Goal: Find specific page/section: Find specific page/section

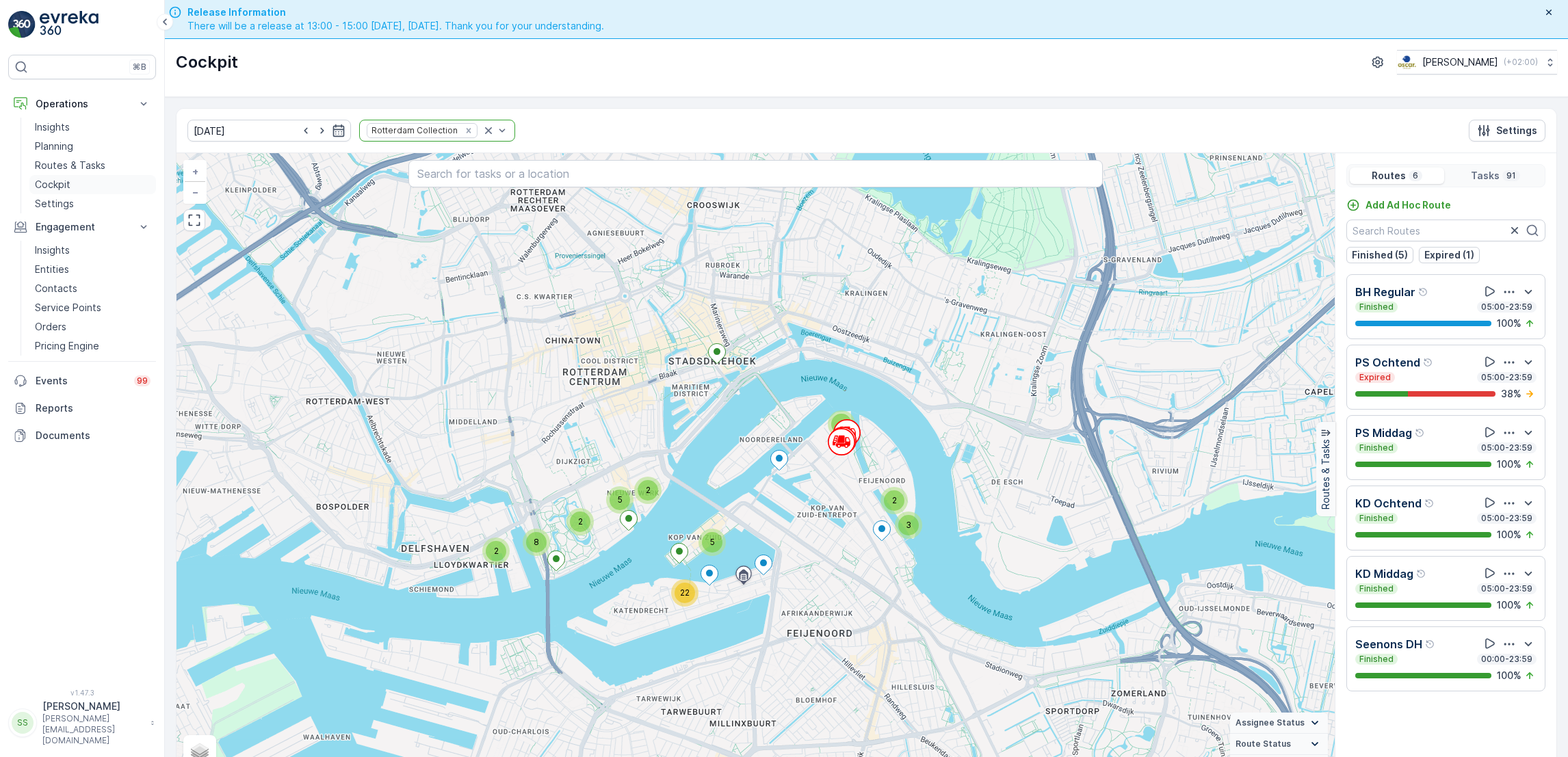
click at [65, 186] on p "Cockpit" at bounding box center [53, 185] width 36 height 14
click at [69, 185] on p "Cockpit" at bounding box center [53, 185] width 36 height 14
click at [61, 186] on p "Cockpit" at bounding box center [53, 185] width 36 height 14
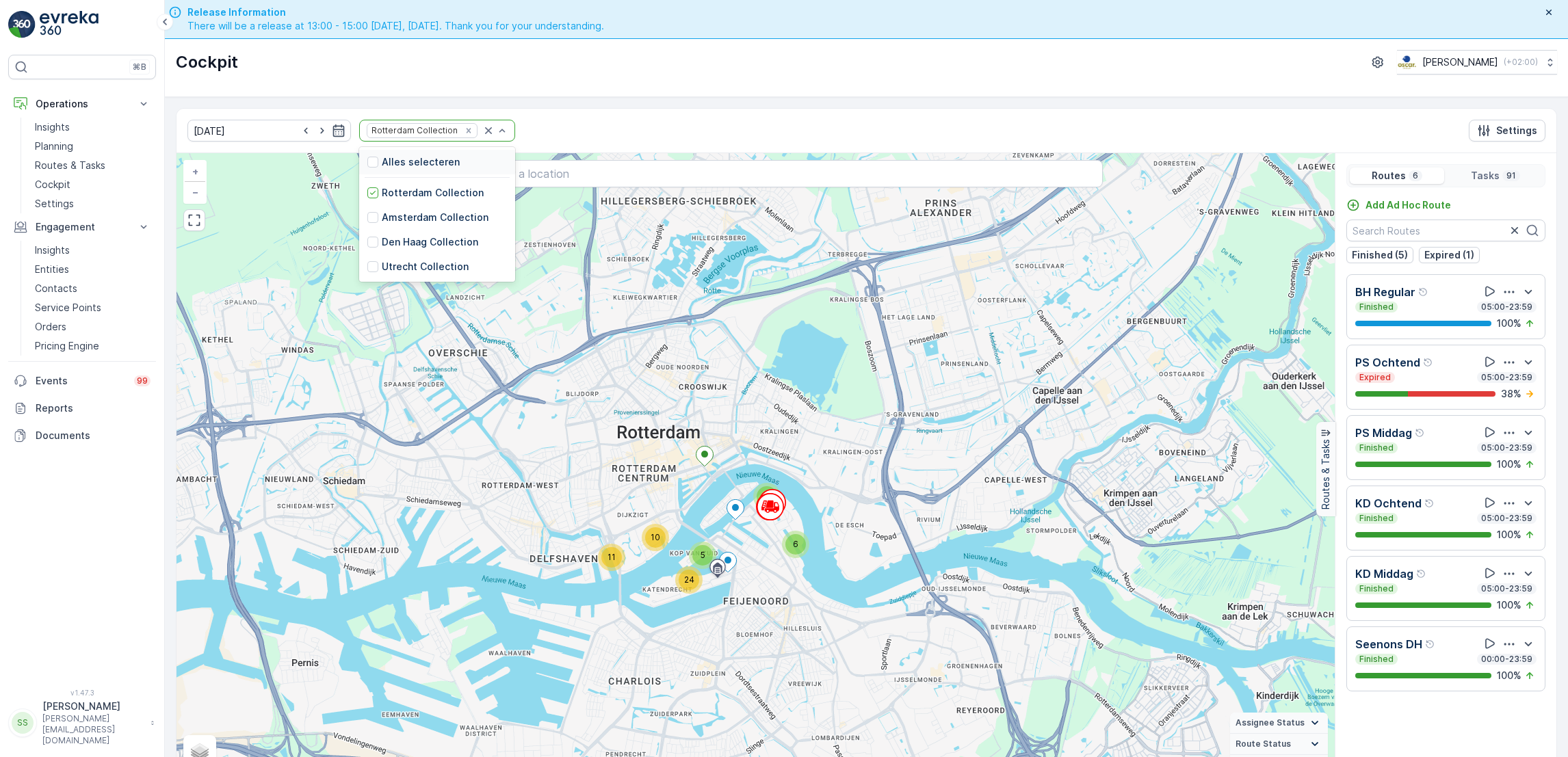
click at [484, 130] on div "Rotterdam Collection" at bounding box center [437, 131] width 156 height 22
click at [367, 213] on div at bounding box center [372, 217] width 11 height 11
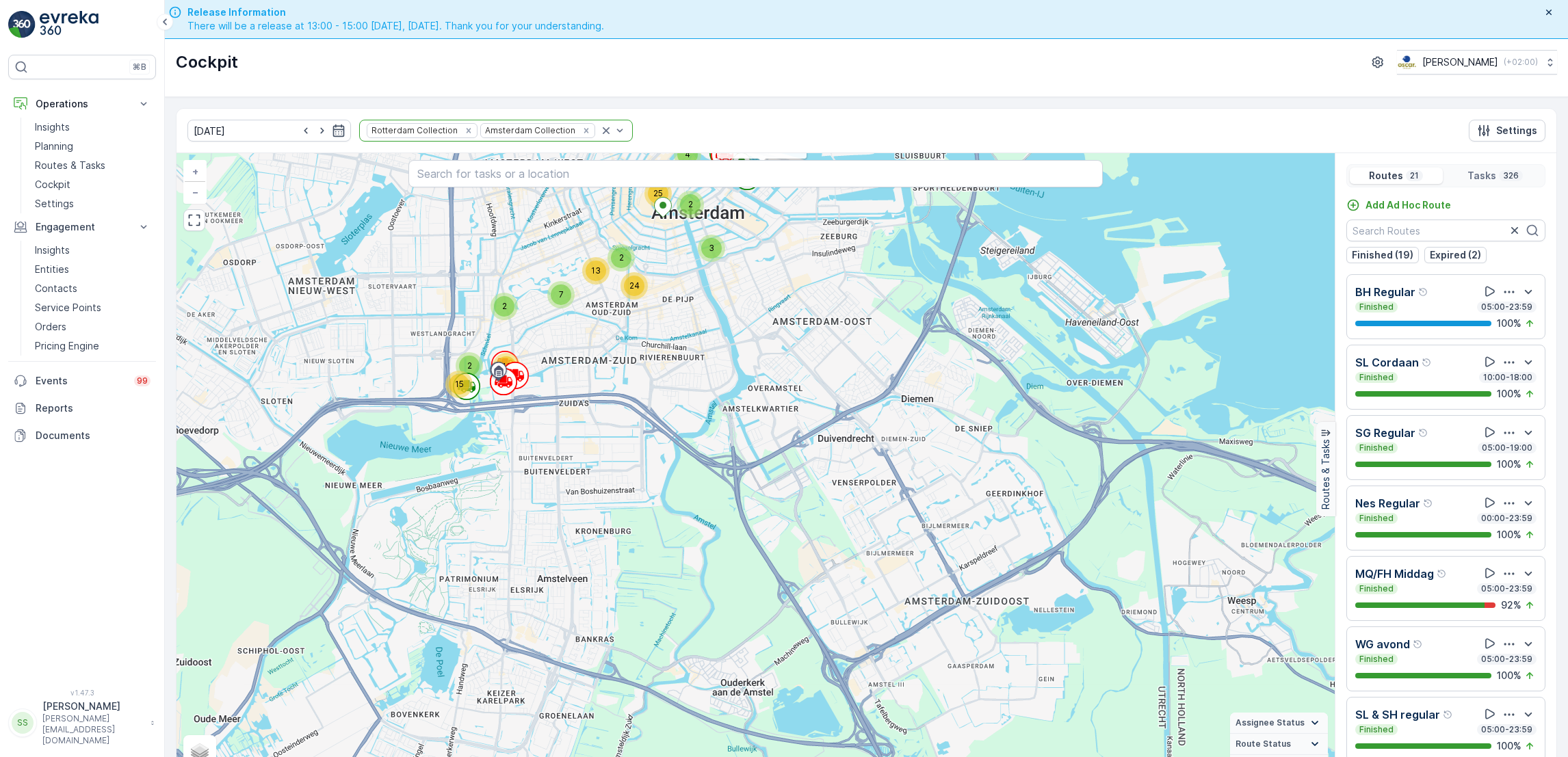
scroll to position [27, 0]
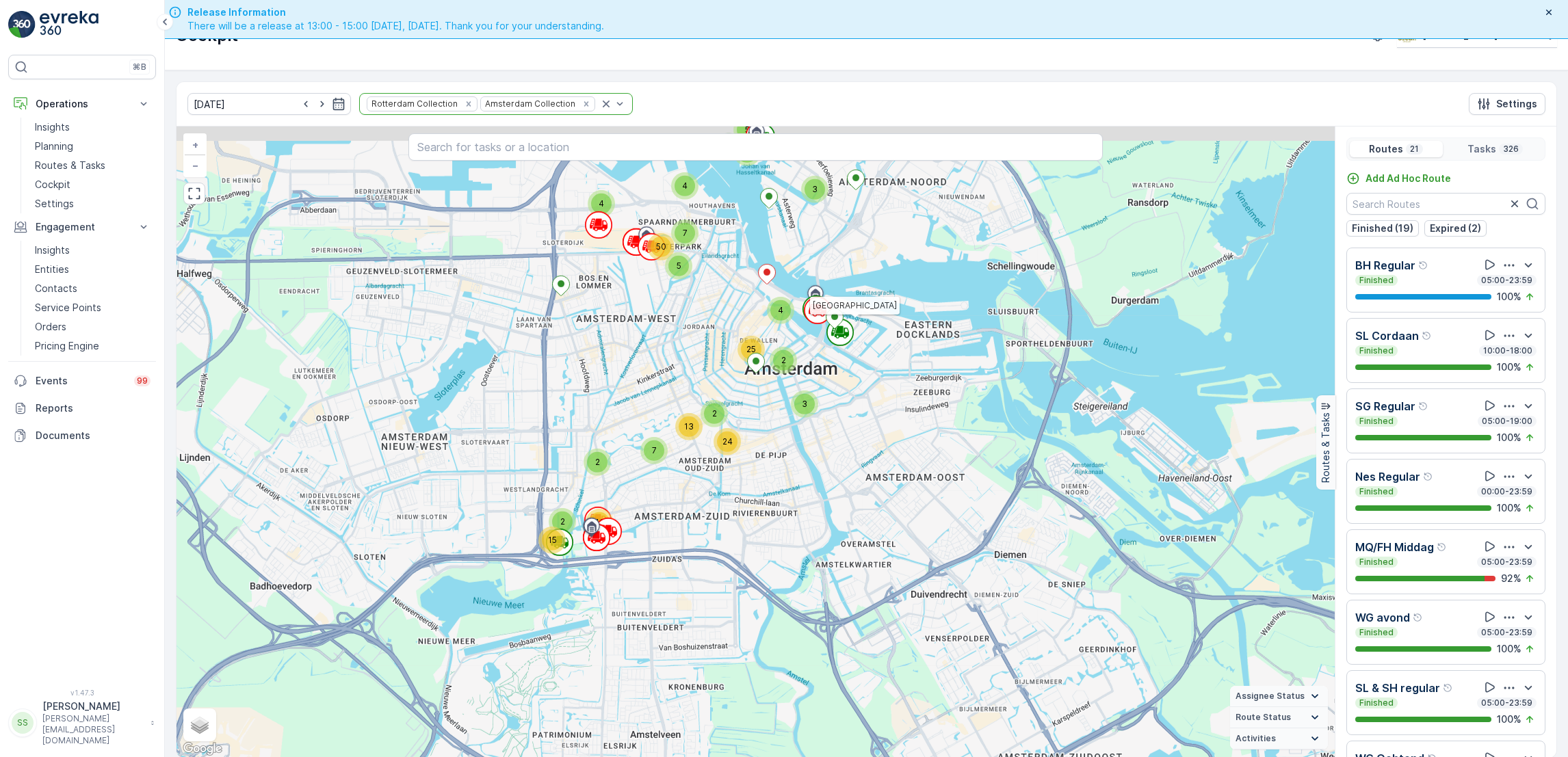
drag, startPoint x: 824, startPoint y: 327, endPoint x: 922, endPoint y: 522, distance: 218.2
click at [922, 522] on div "2 2 15 43 3 5 8 7 2 13 24 4 4 5 7 50 3 2 4 25 11 2 2 3 9 6 4 24 5 10 11 [GEOGRA…" at bounding box center [755, 441] width 1158 height 631
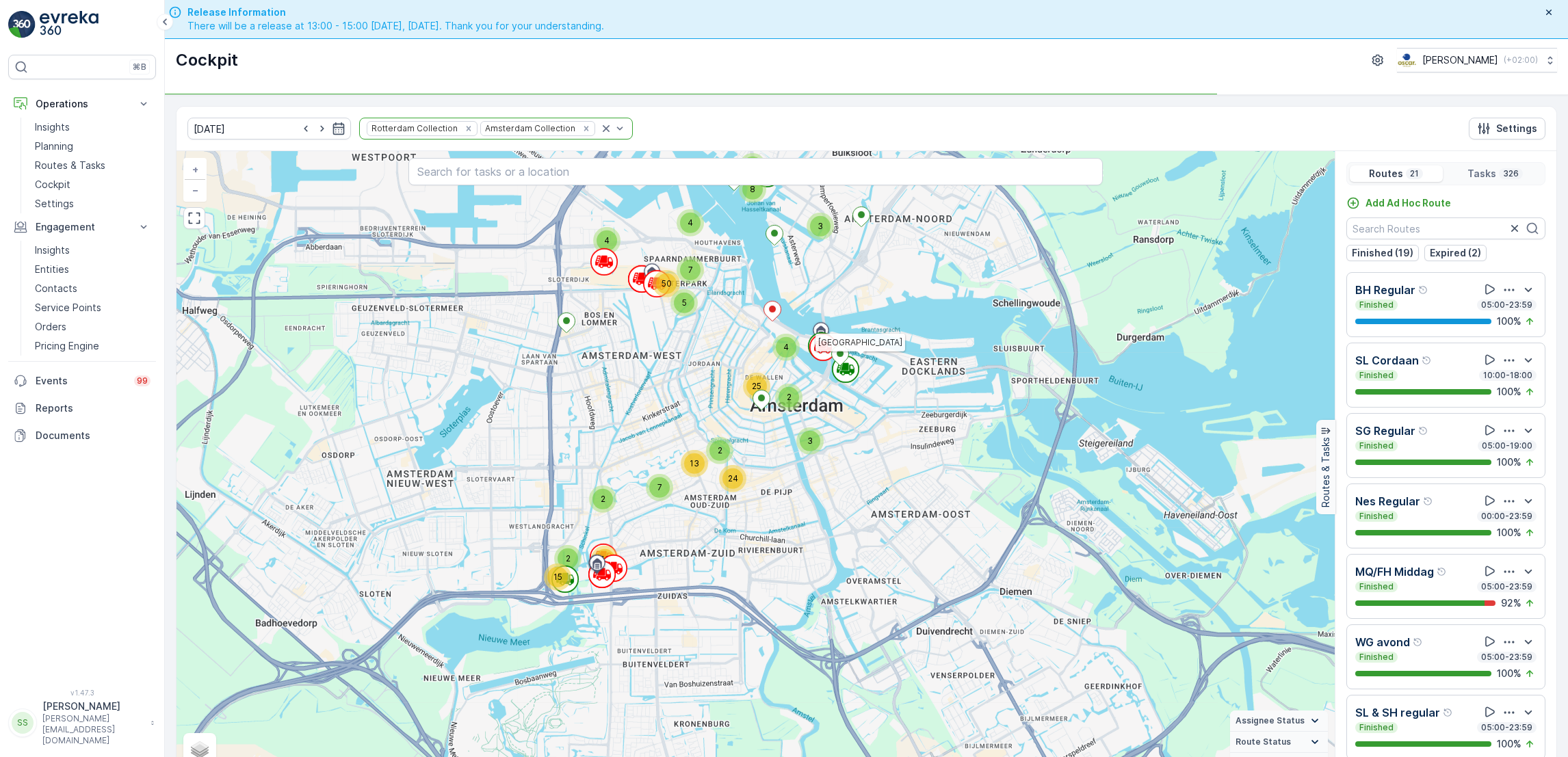
scroll to position [0, 0]
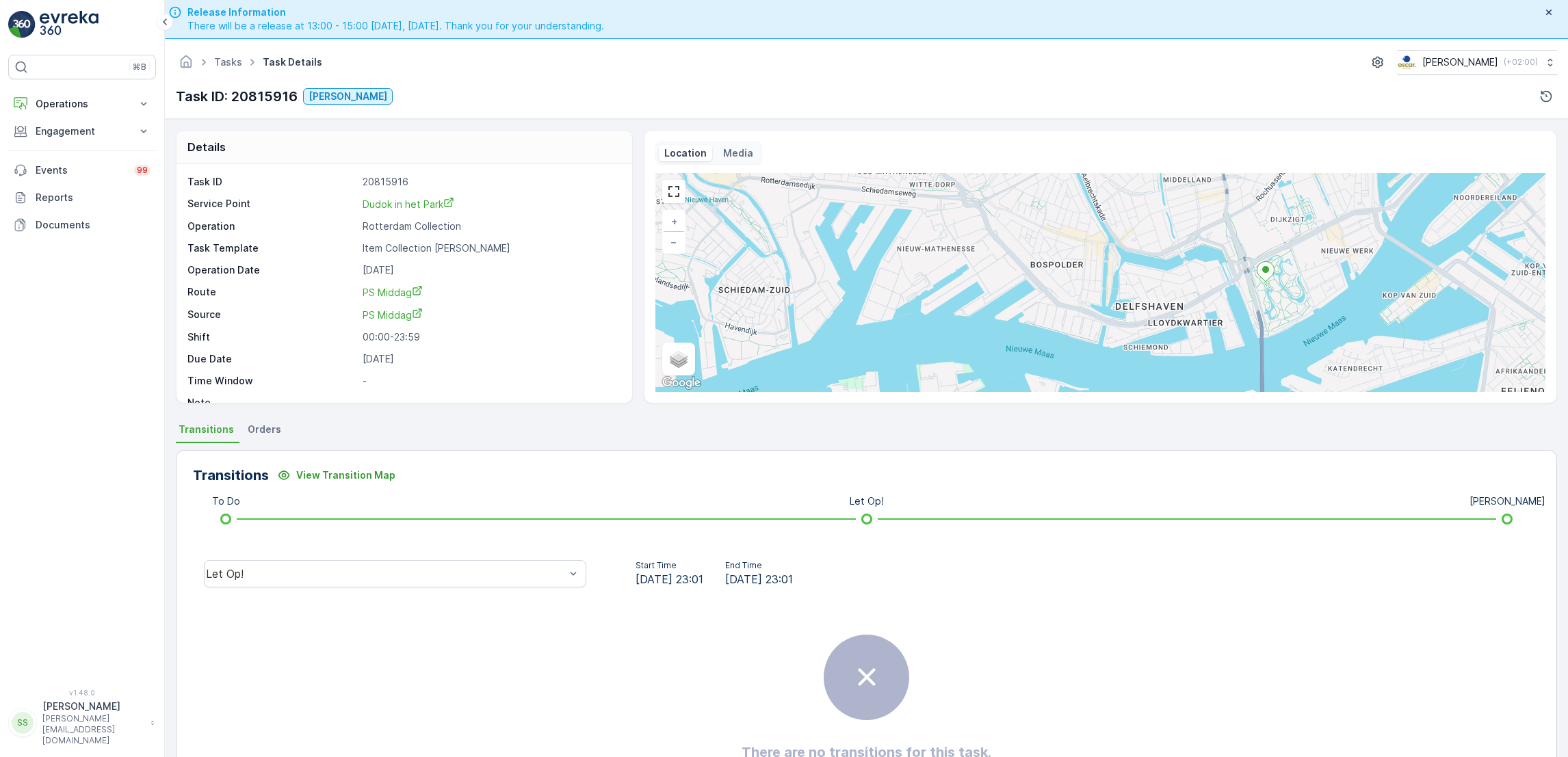
scroll to position [36, 0]
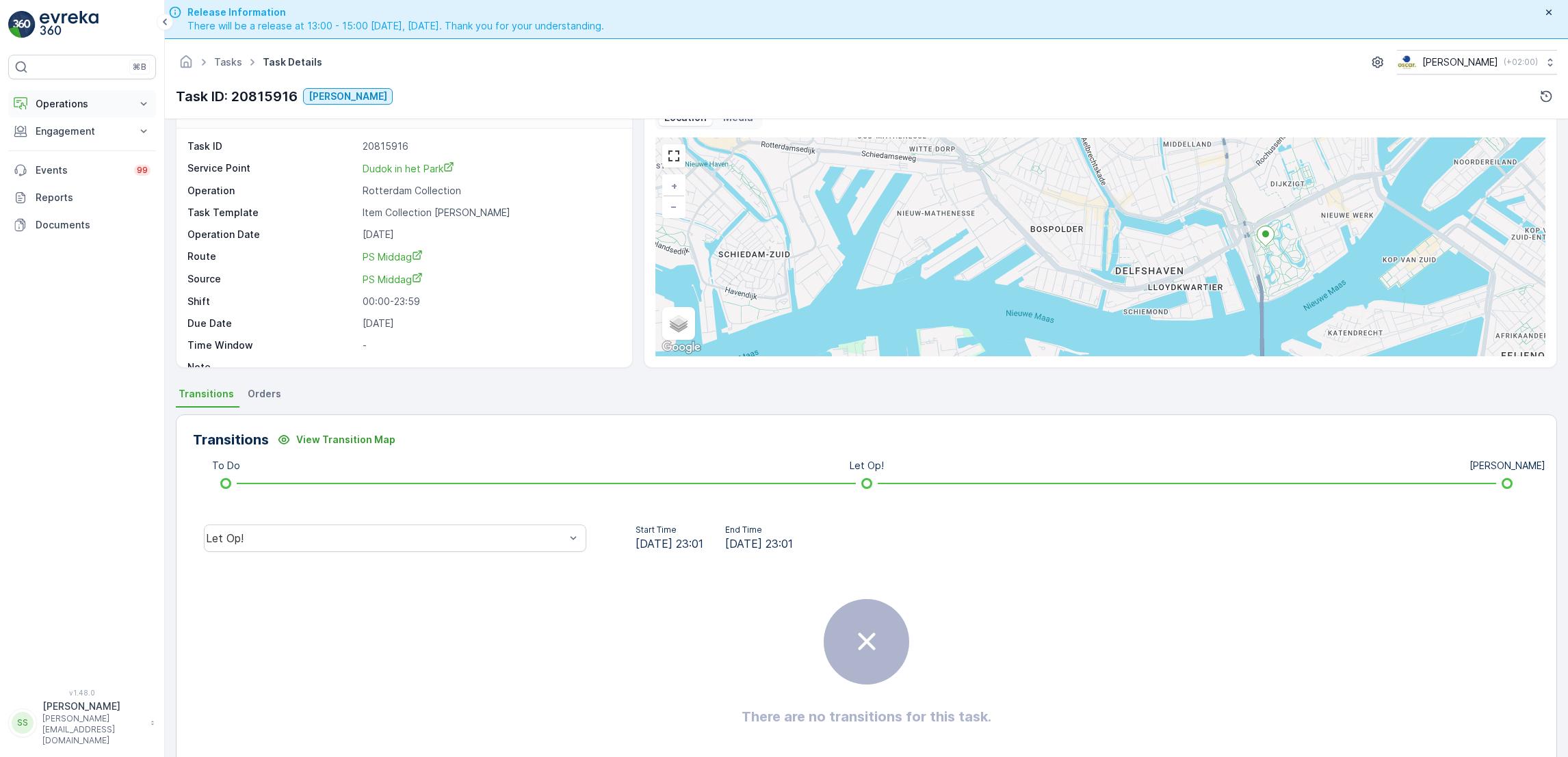
click at [79, 106] on p "Operations" at bounding box center [82, 104] width 93 height 14
click at [88, 168] on p "Routes & Tasks" at bounding box center [70, 166] width 71 height 14
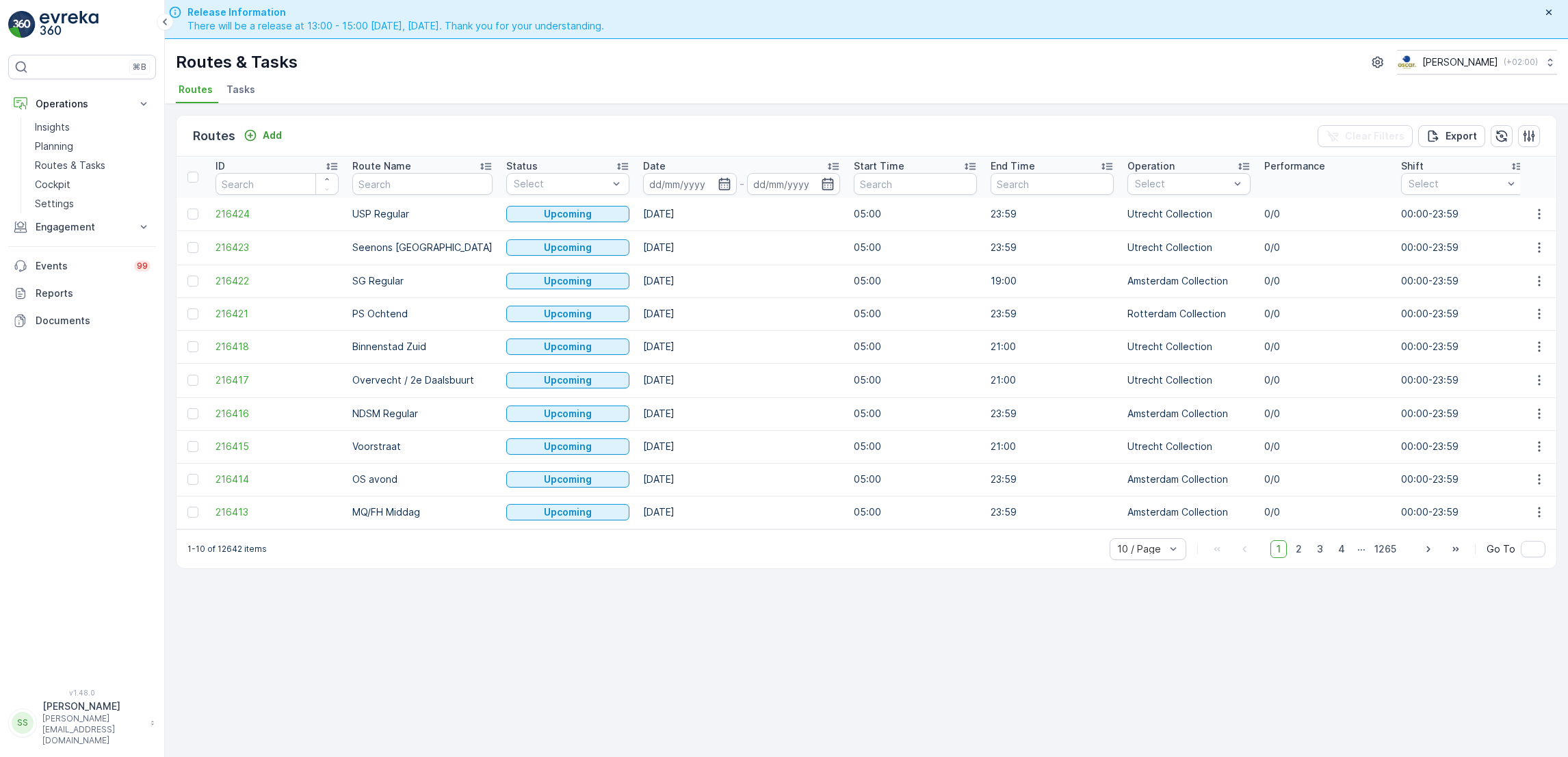
click at [231, 93] on span "Tasks" at bounding box center [240, 89] width 28 height 14
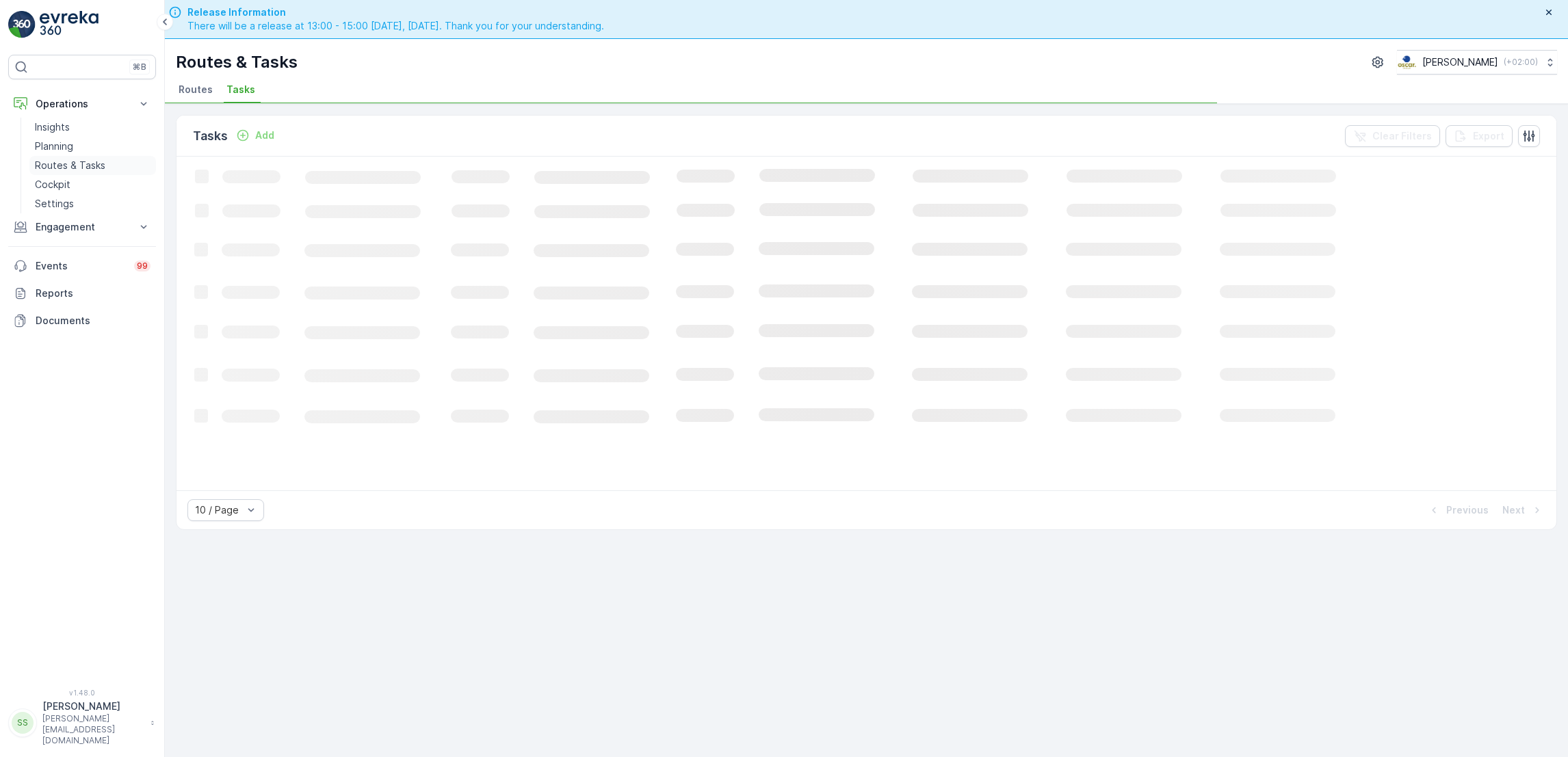
click at [88, 171] on p "Routes & Tasks" at bounding box center [70, 166] width 71 height 14
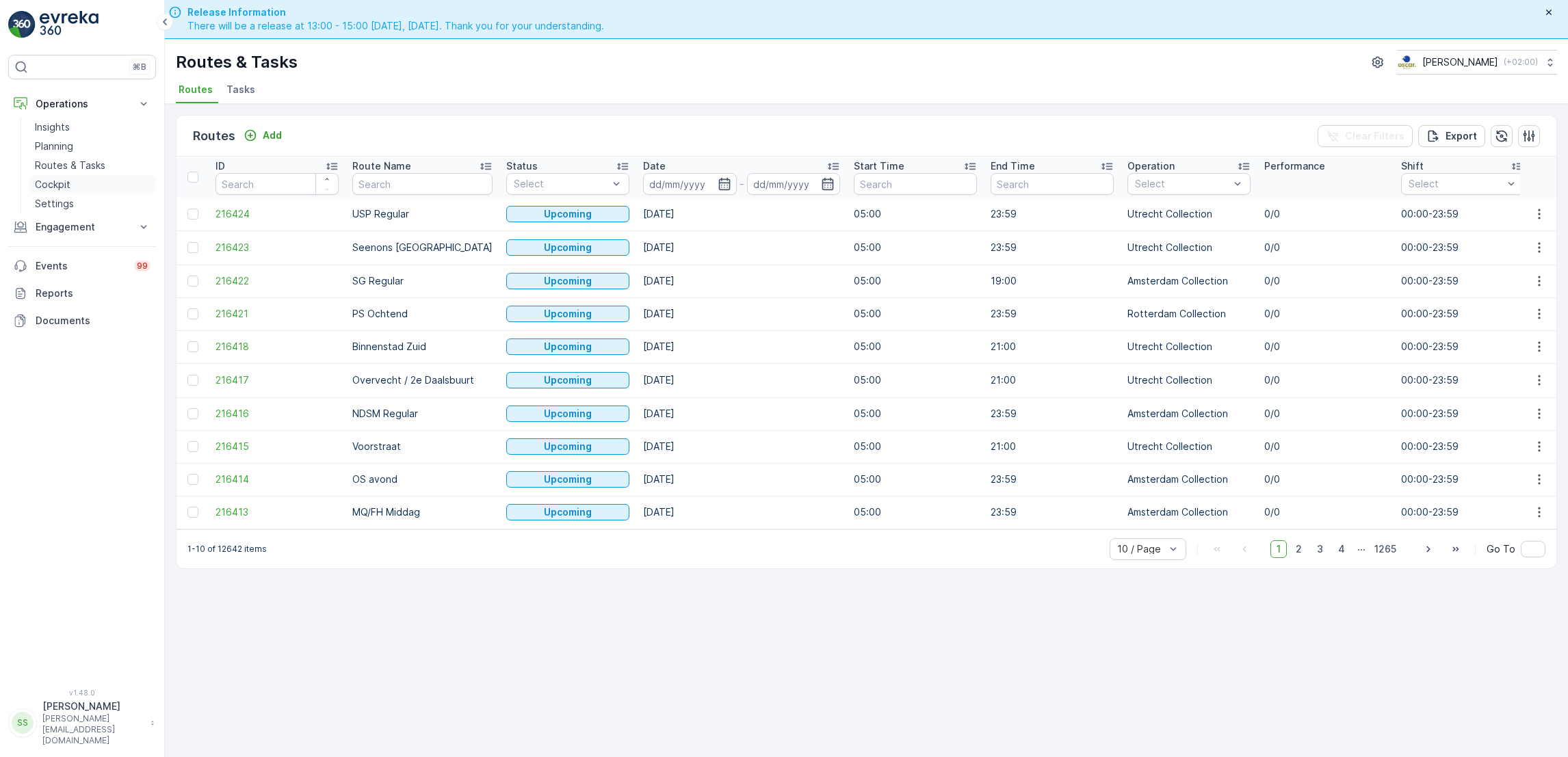
click at [72, 181] on link "Cockpit" at bounding box center [92, 185] width 126 height 19
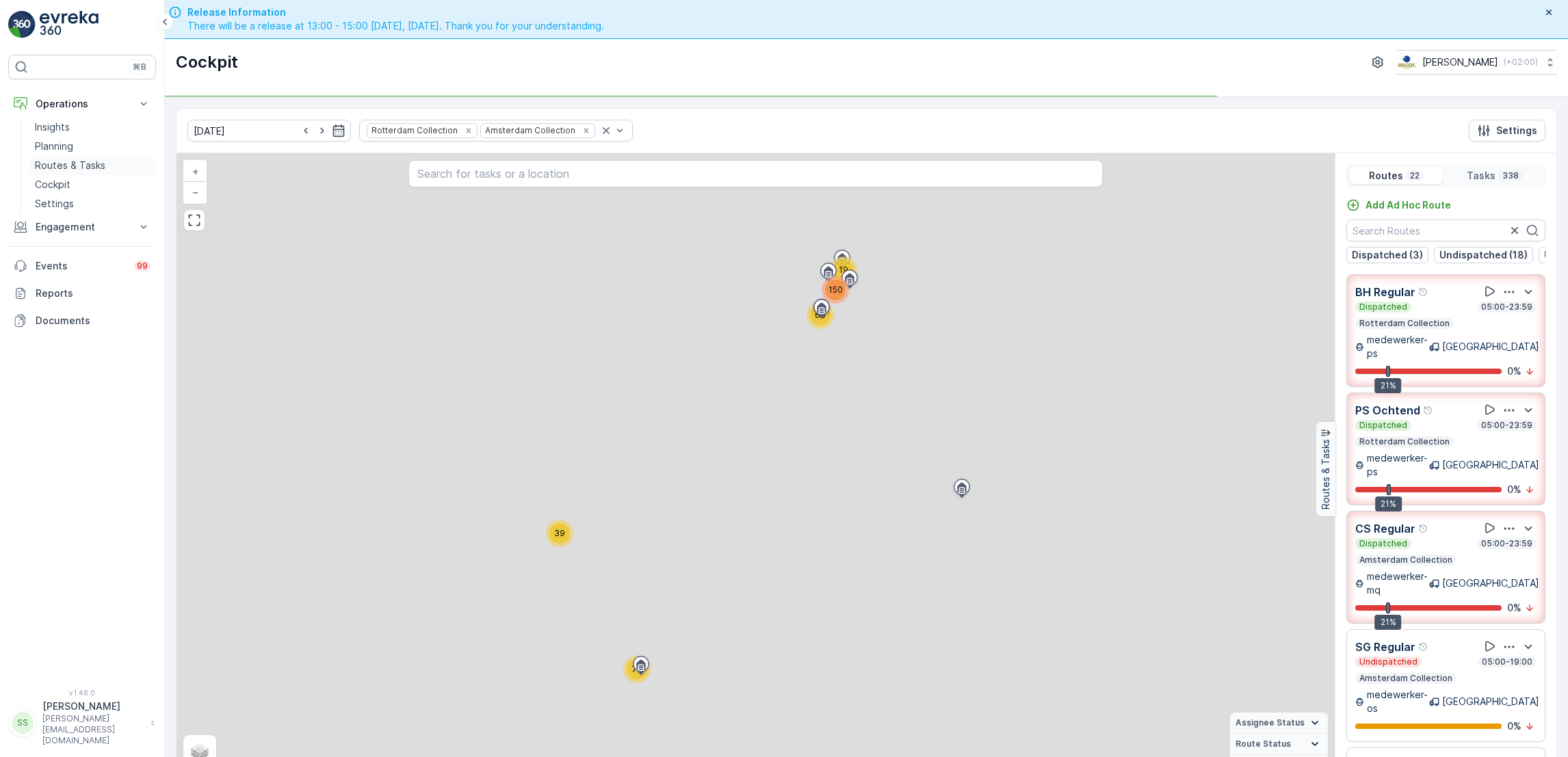
click at [77, 171] on p "Routes & Tasks" at bounding box center [70, 166] width 71 height 14
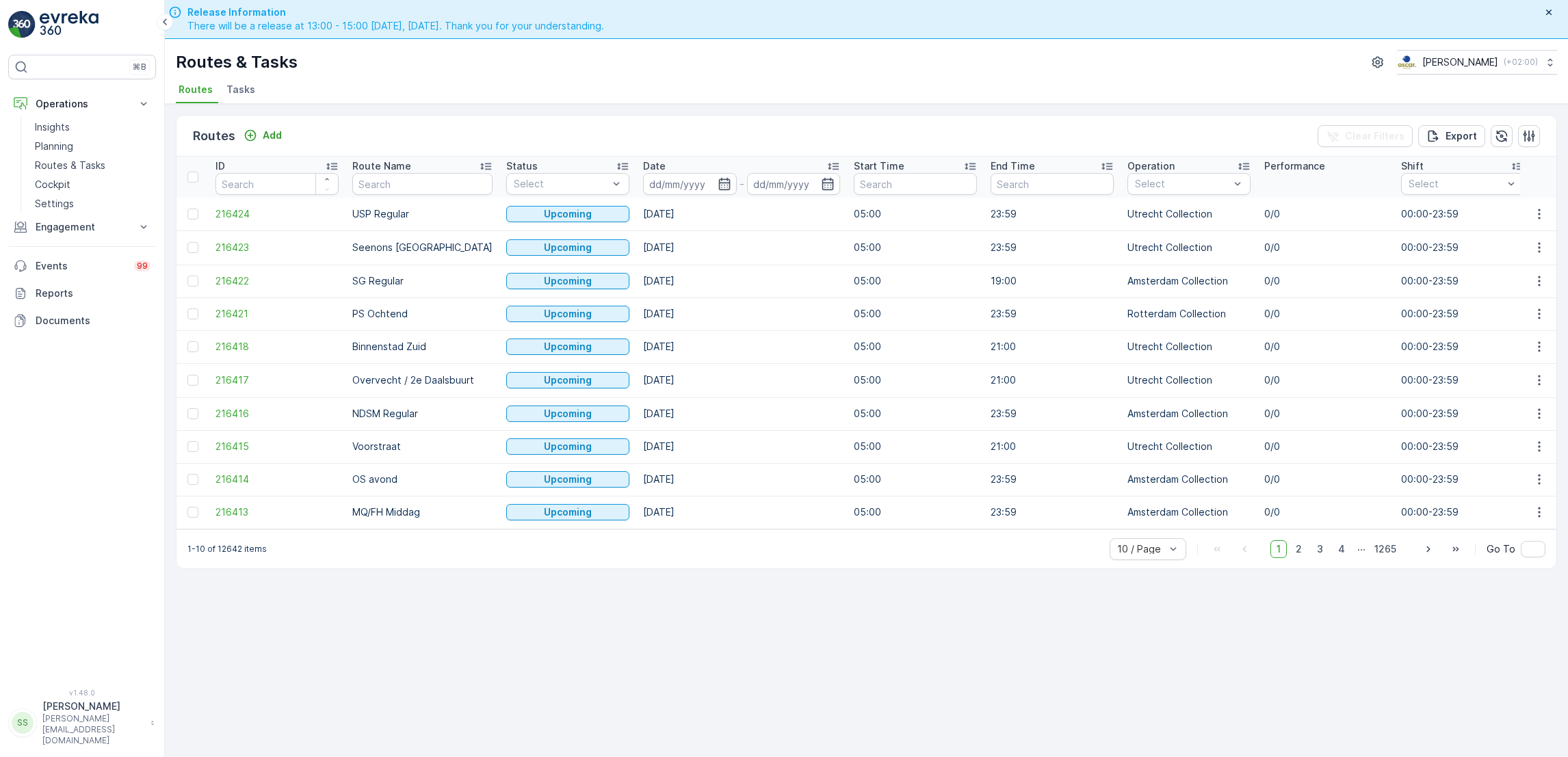
click at [253, 87] on li "Tasks" at bounding box center [242, 92] width 37 height 23
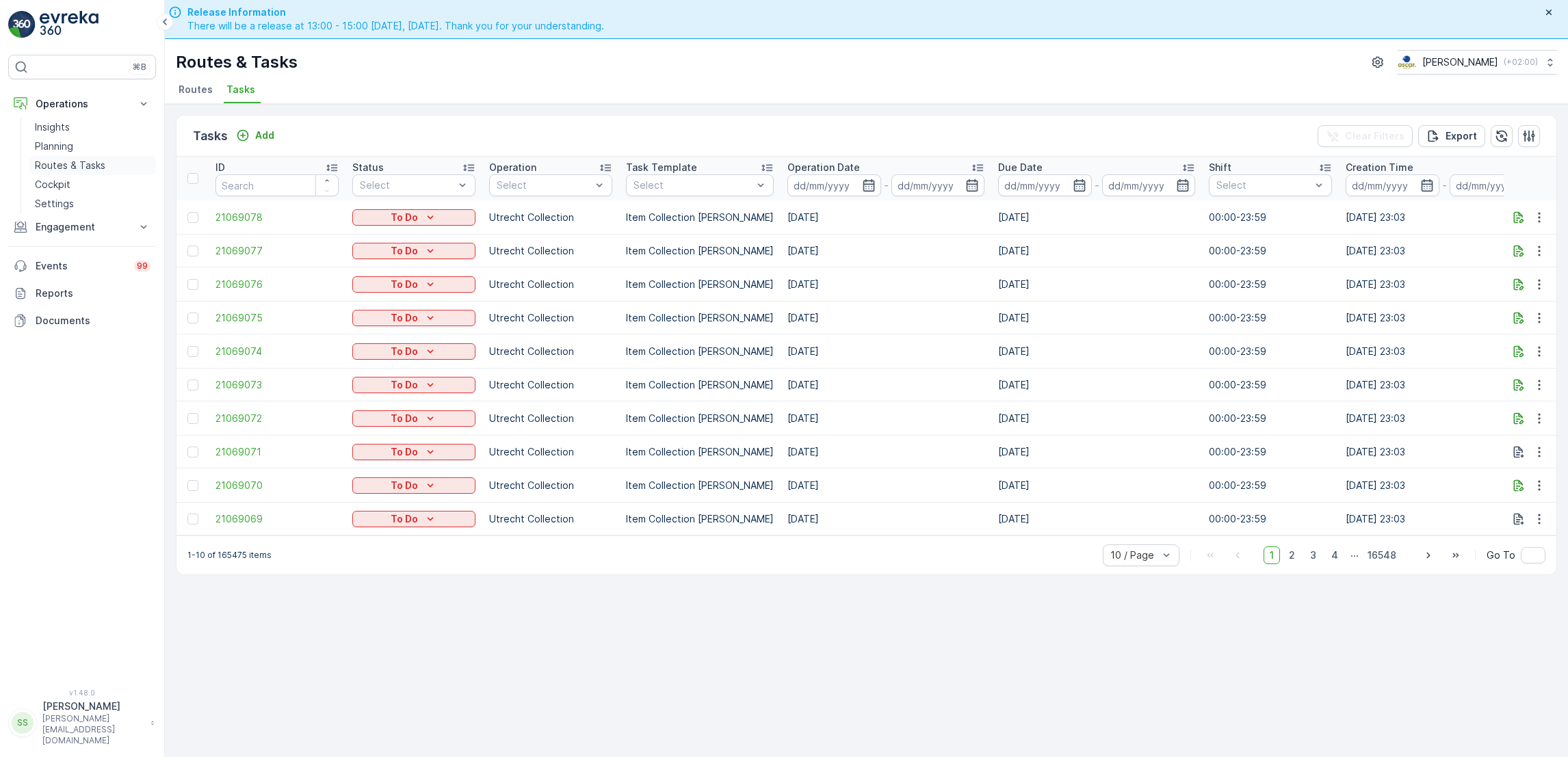
click at [72, 168] on p "Routes & Tasks" at bounding box center [70, 166] width 71 height 14
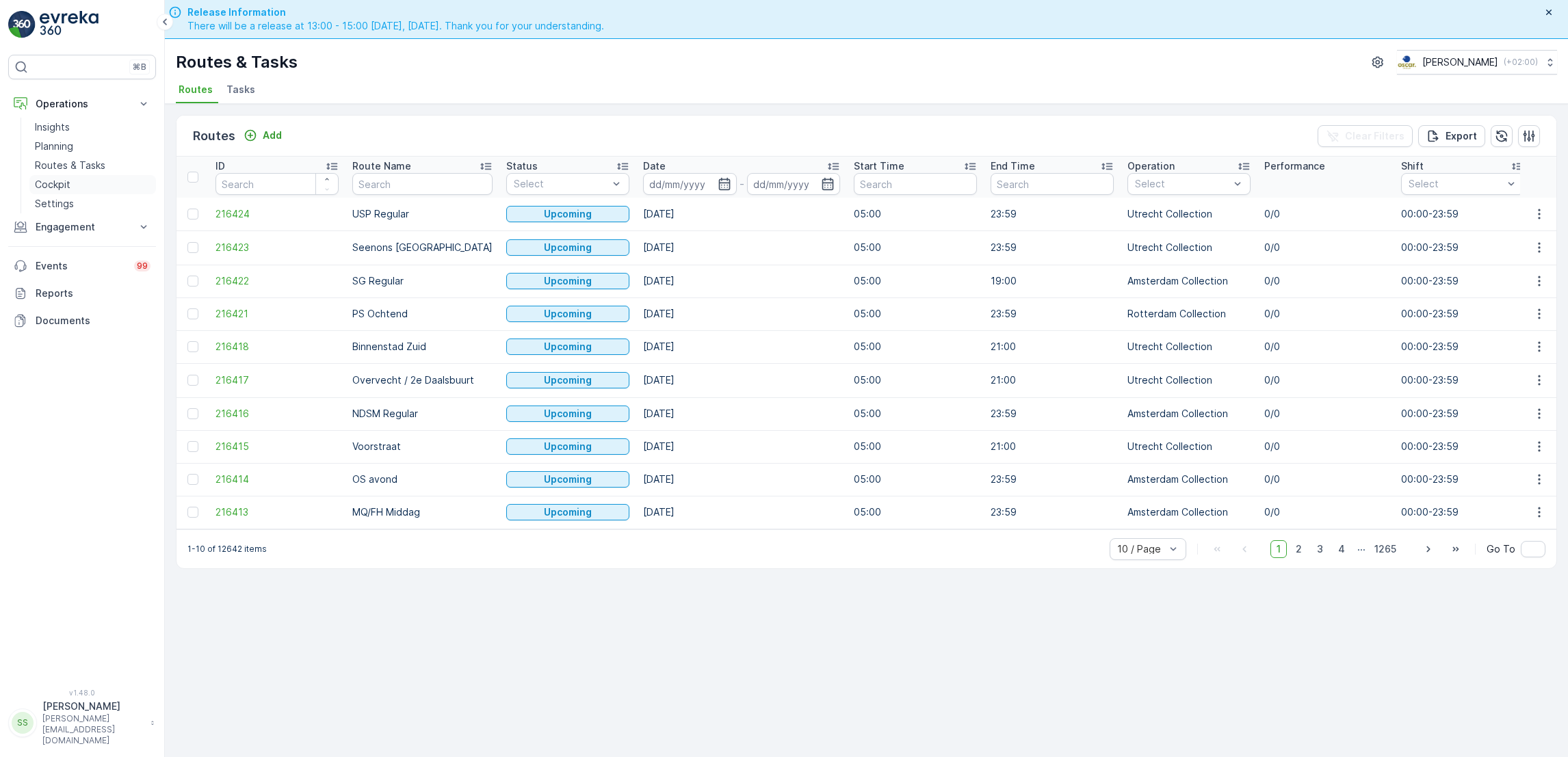
click at [92, 184] on link "Cockpit" at bounding box center [92, 185] width 126 height 19
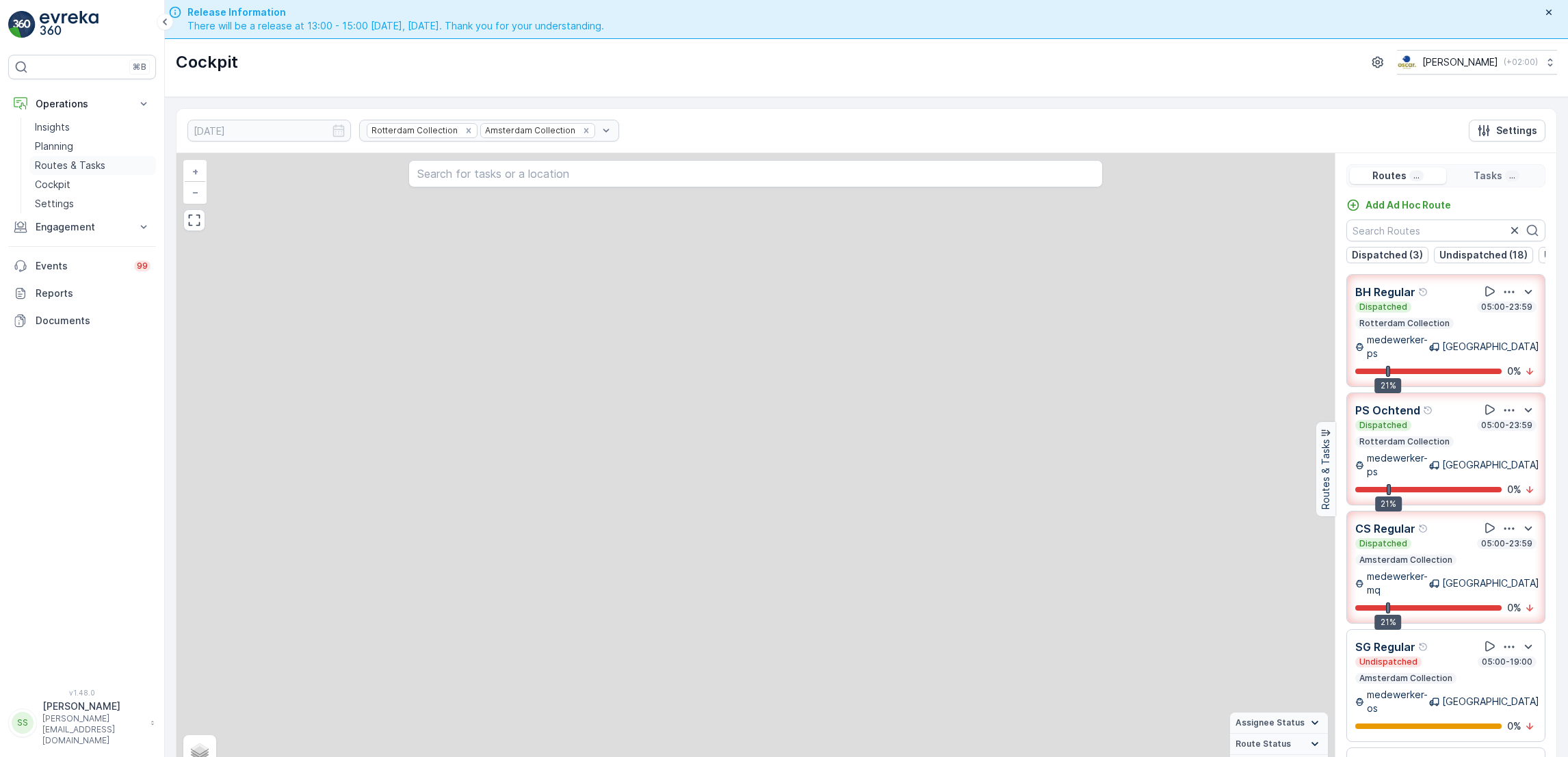
click at [85, 169] on p "Routes & Tasks" at bounding box center [70, 166] width 71 height 14
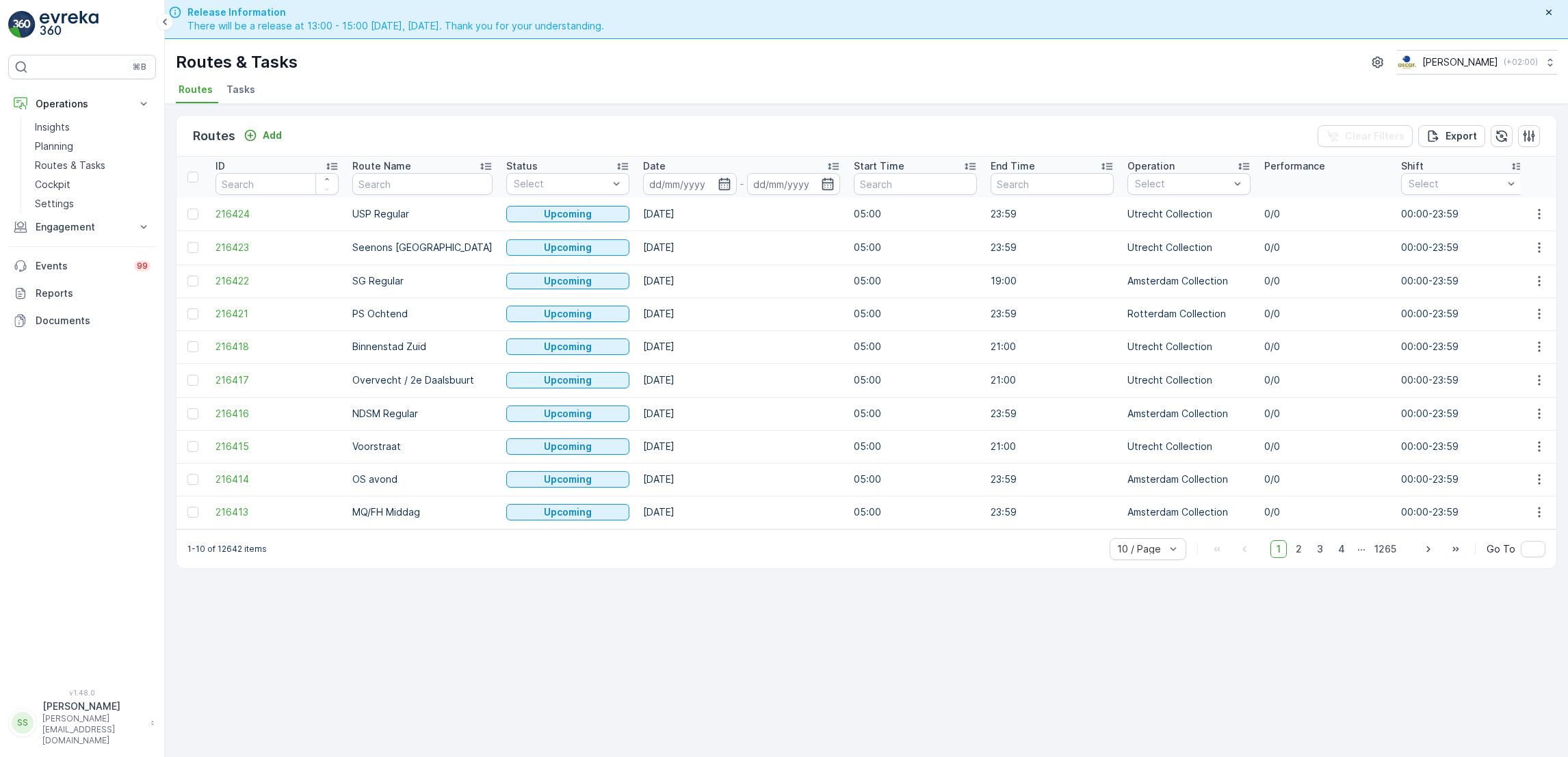
click at [233, 93] on span "Tasks" at bounding box center [240, 89] width 28 height 14
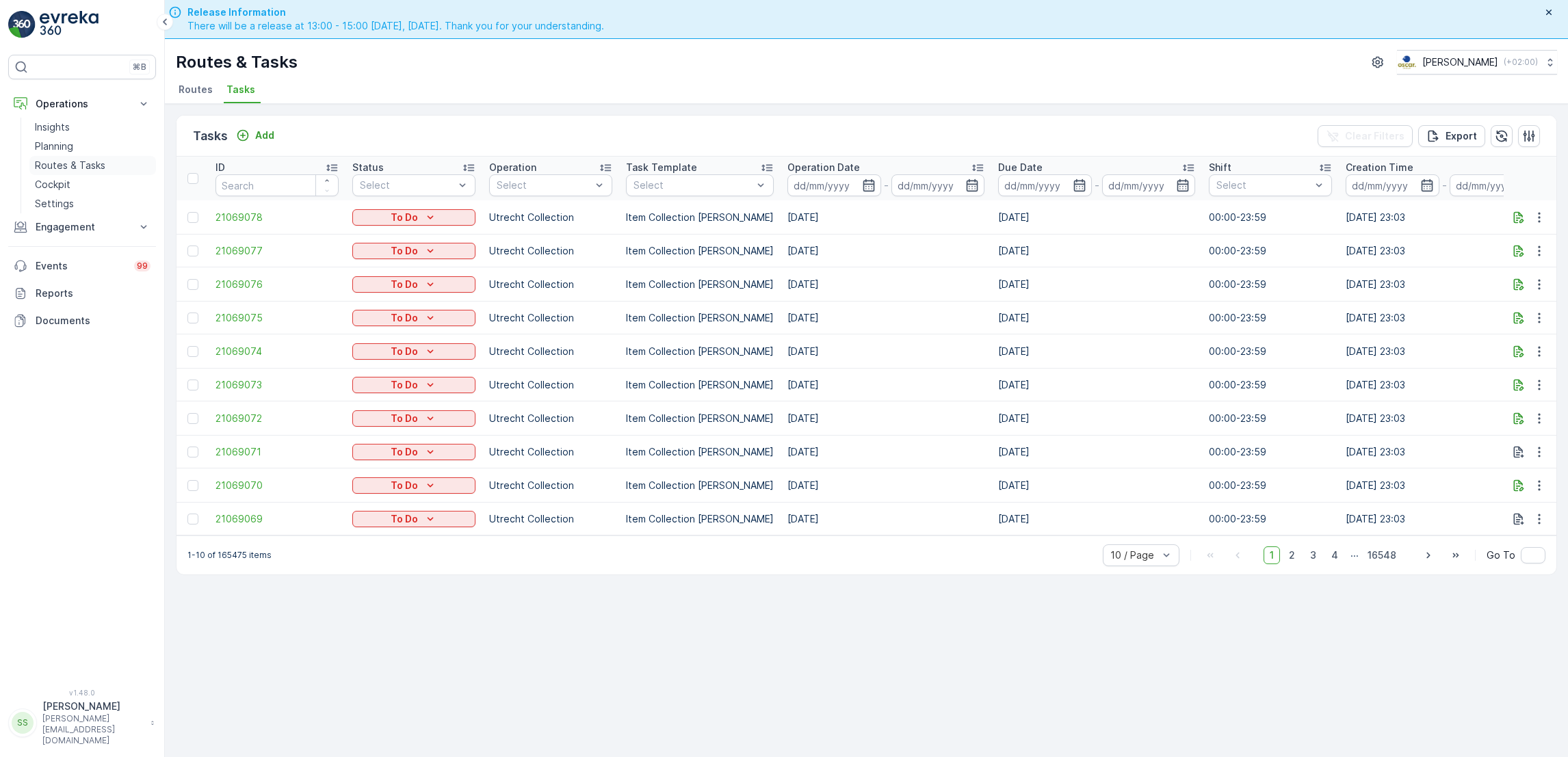
click at [77, 158] on link "Routes & Tasks" at bounding box center [92, 166] width 126 height 19
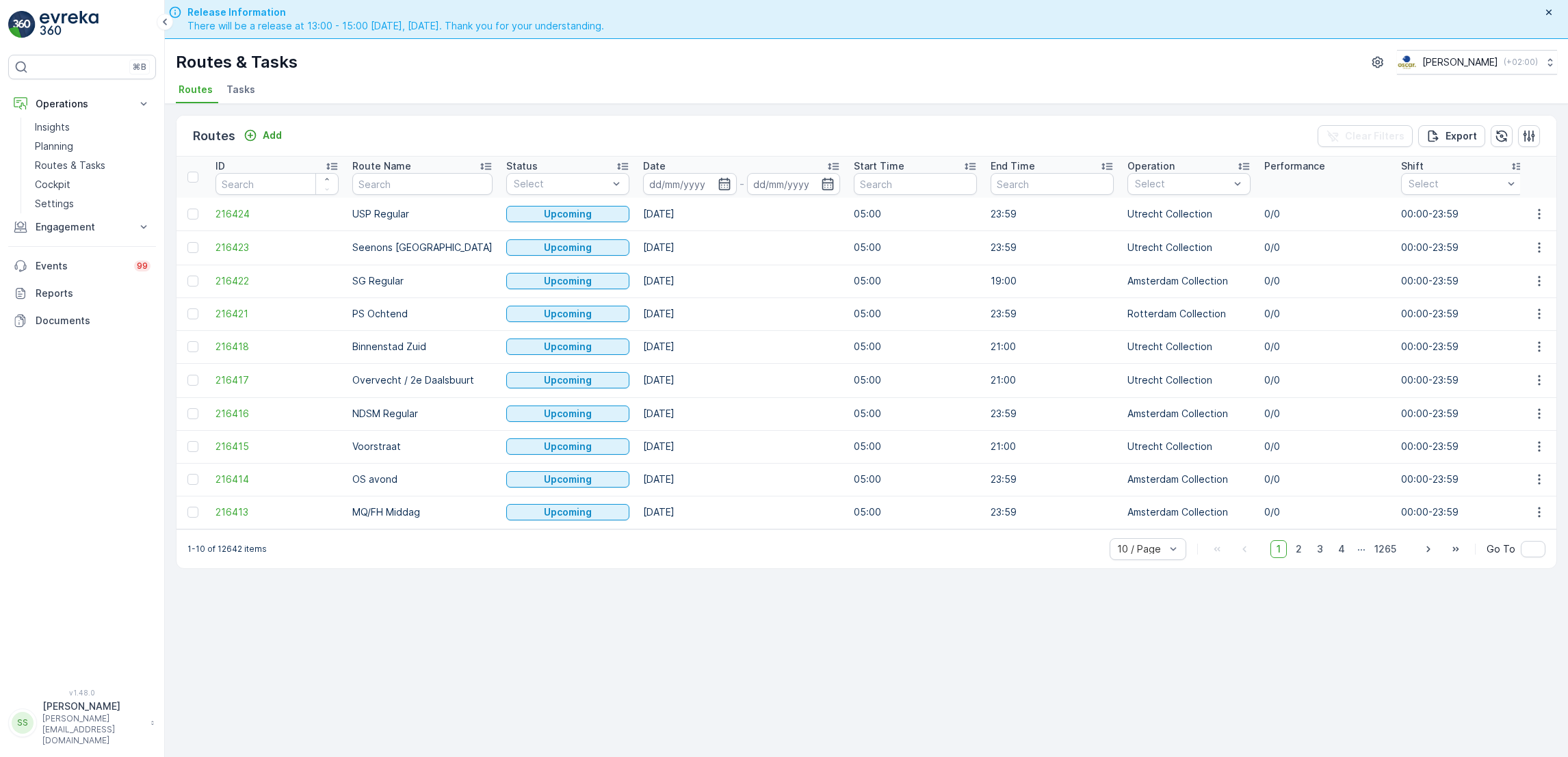
click at [244, 94] on span "Tasks" at bounding box center [240, 89] width 28 height 14
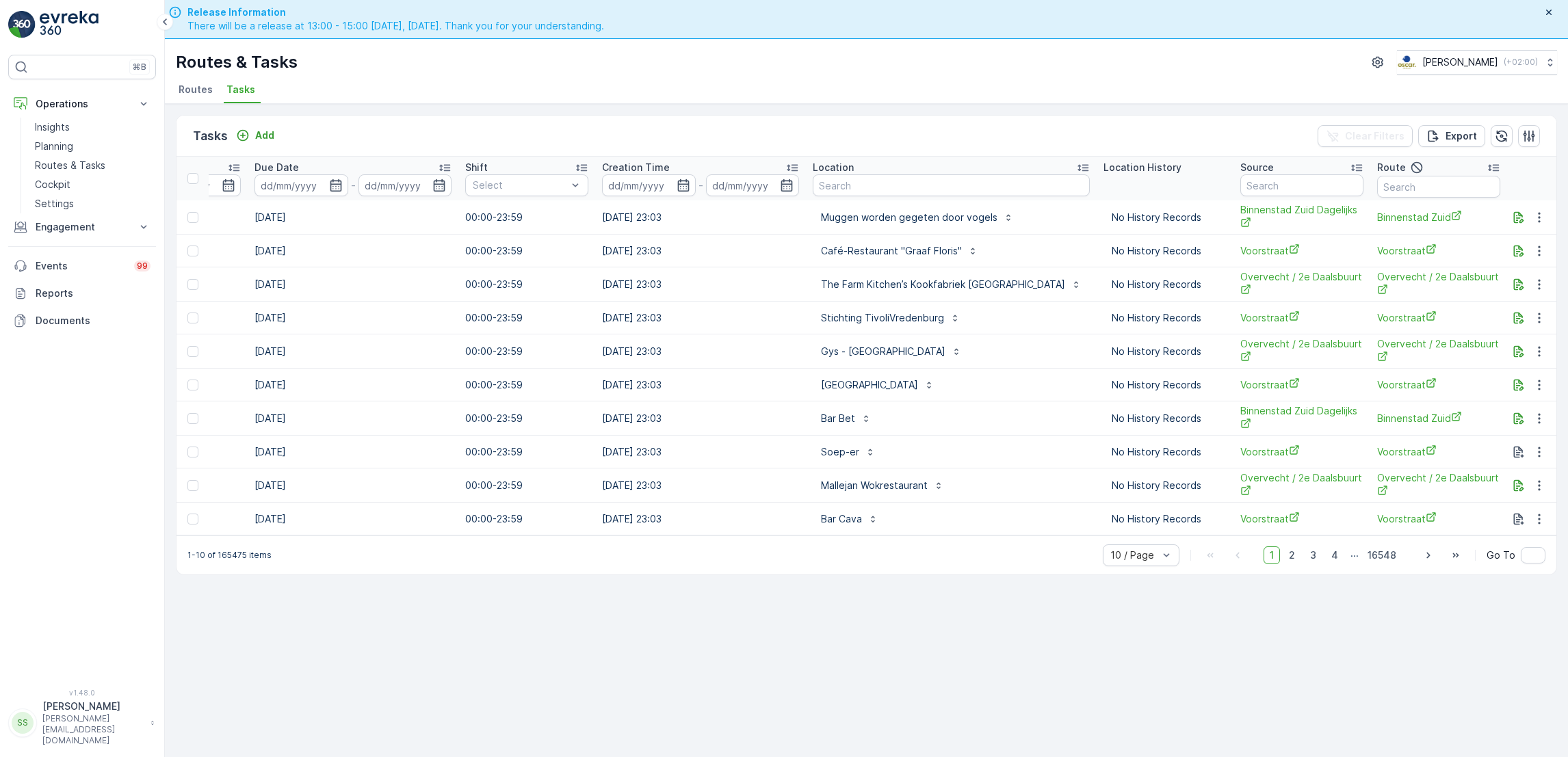
scroll to position [0, 751]
click at [921, 193] on input "text" at bounding box center [944, 185] width 277 height 22
type input "gagnam"
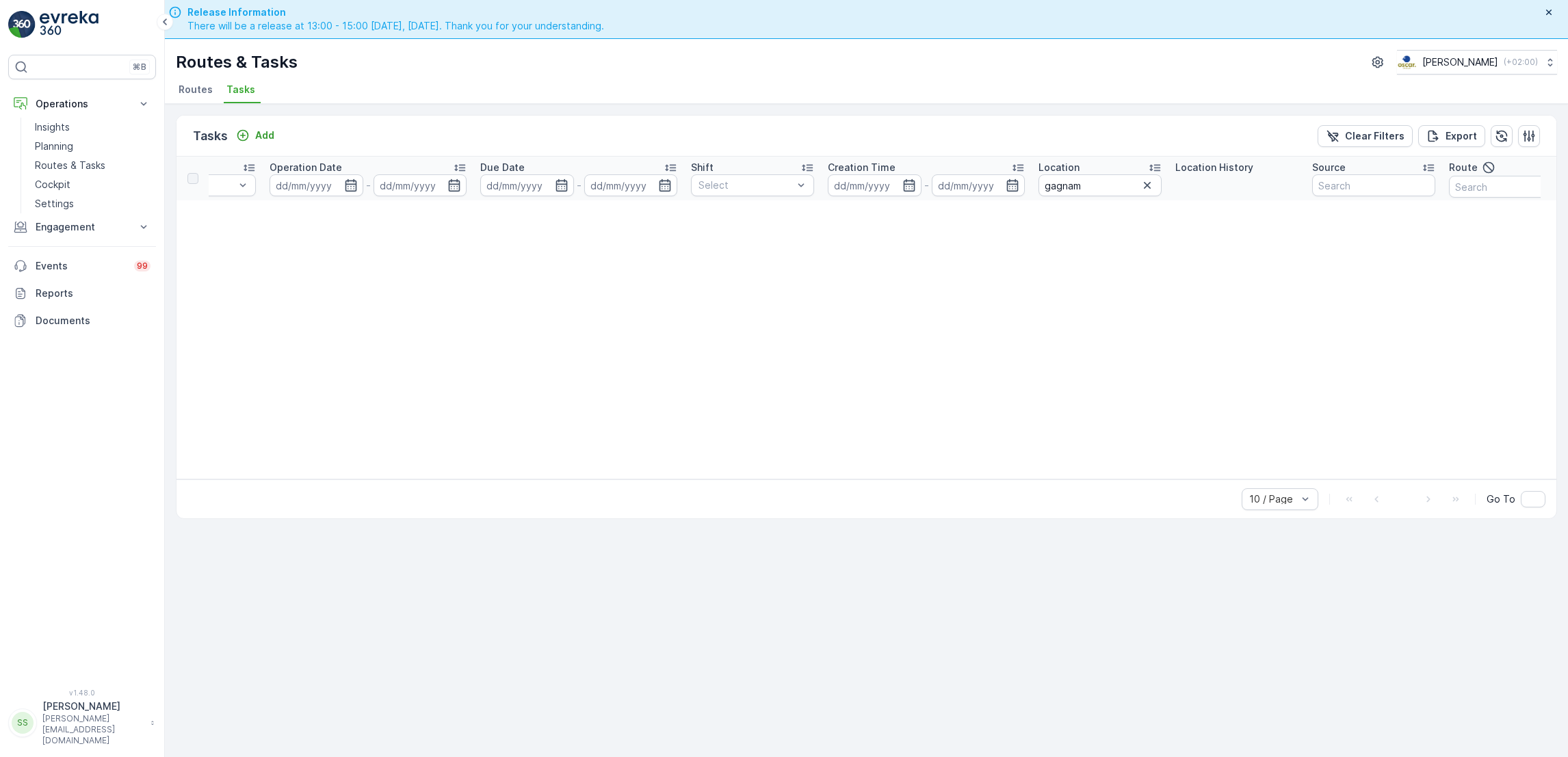
scroll to position [0, 668]
click at [970, 188] on icon "button" at bounding box center [972, 185] width 14 height 14
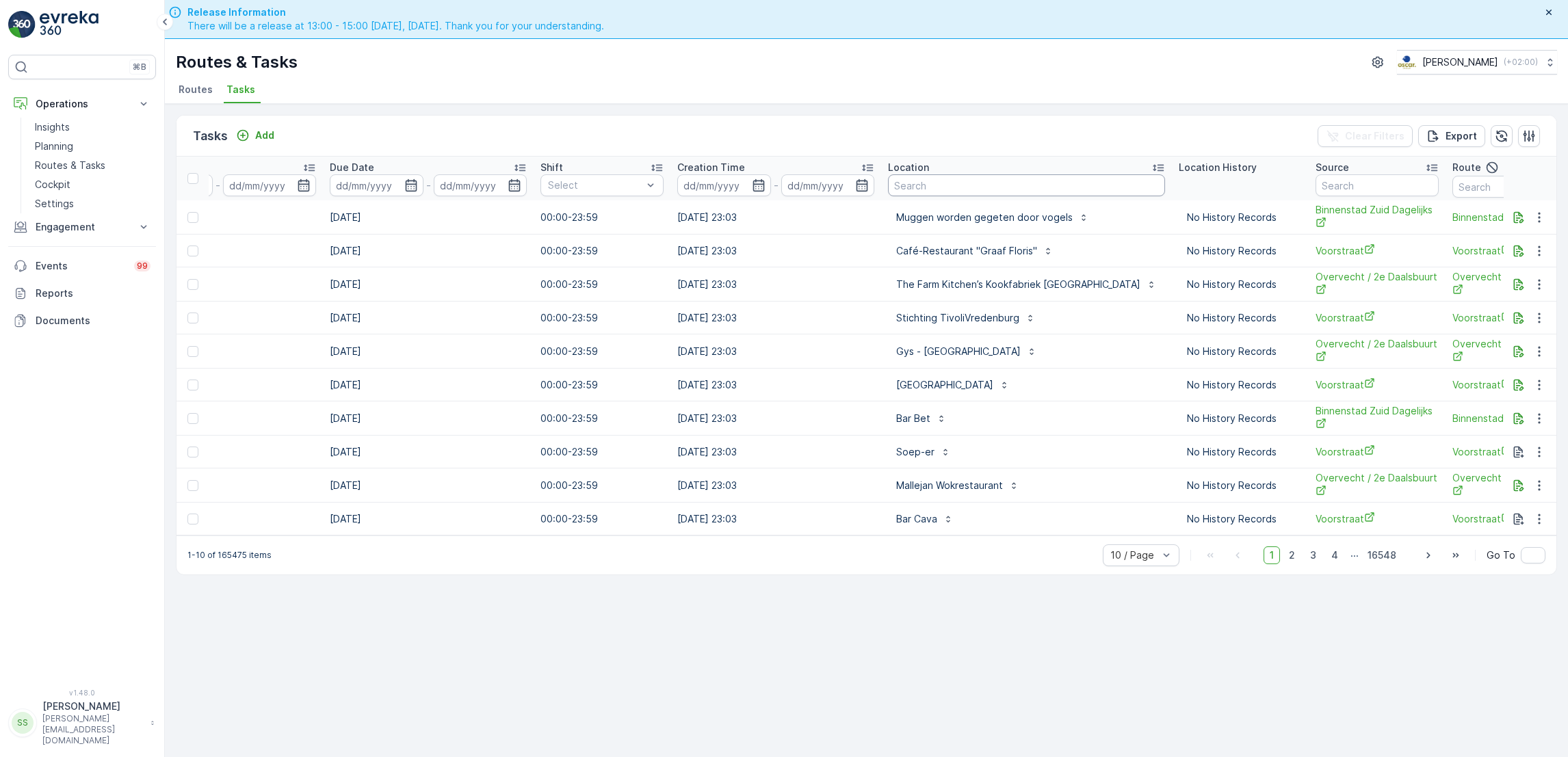
click at [922, 190] on input "text" at bounding box center [1027, 185] width 277 height 22
type input "chicken"
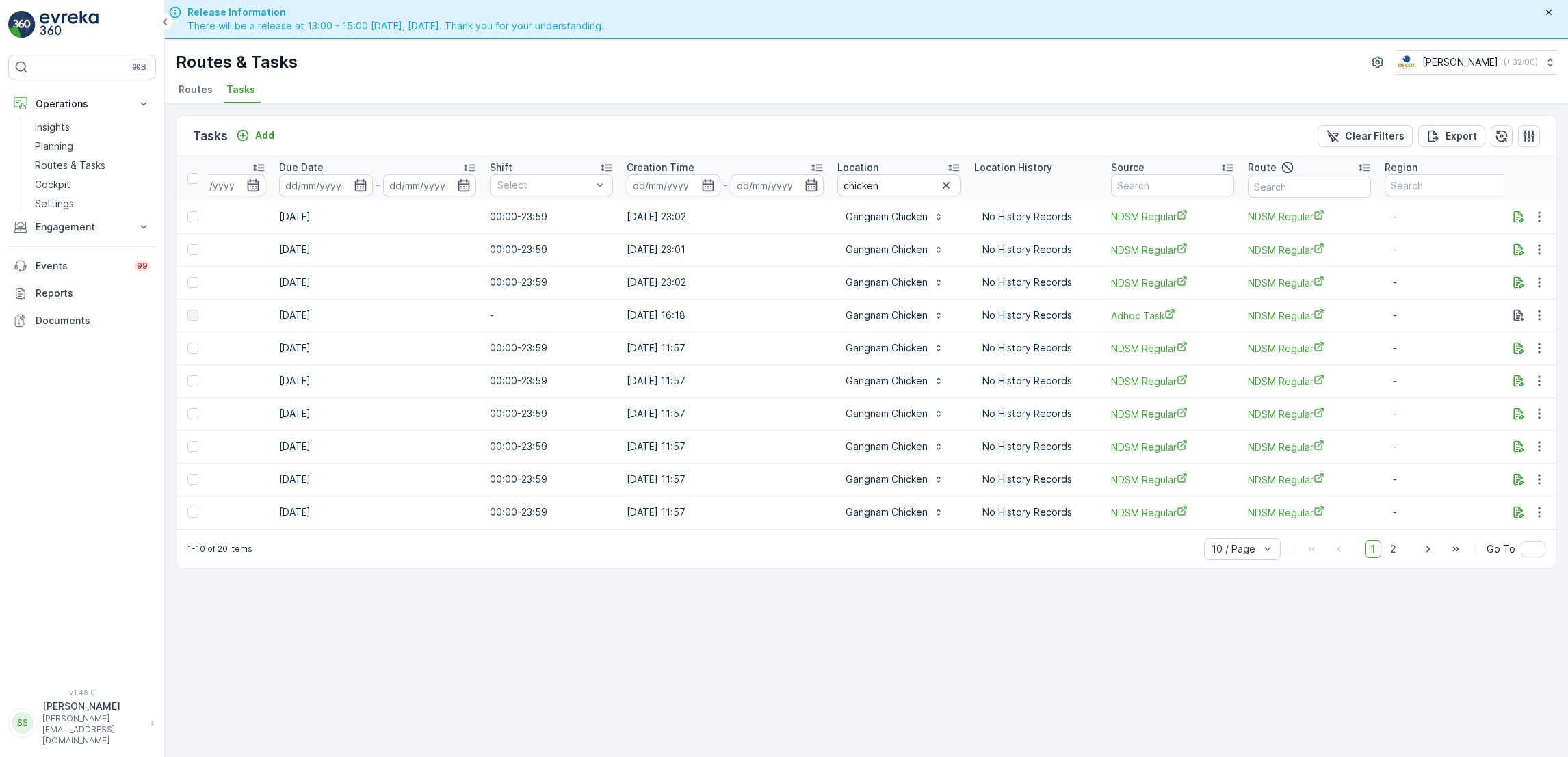
scroll to position [0, 614]
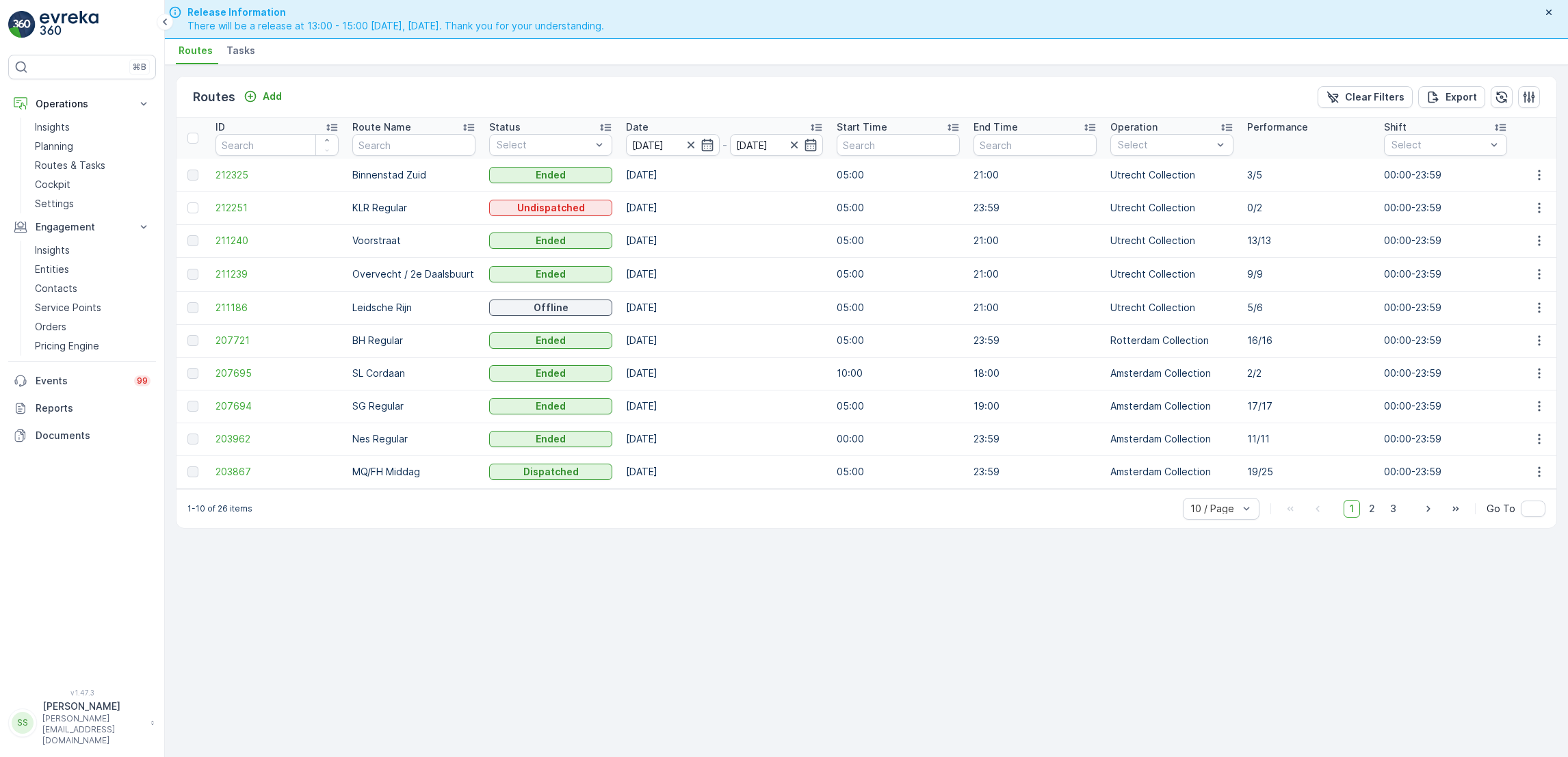
click at [233, 46] on span "Tasks" at bounding box center [240, 50] width 28 height 14
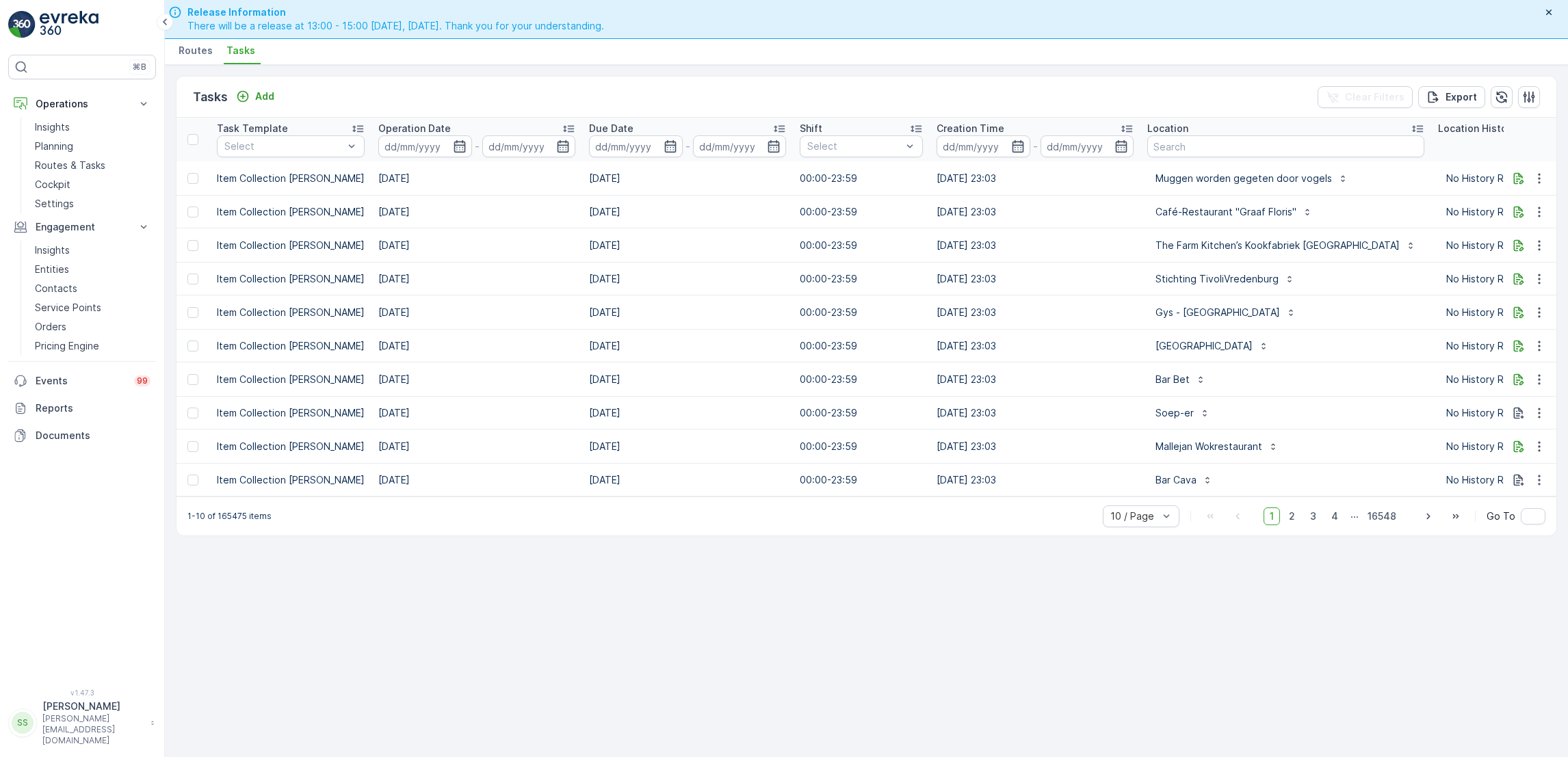
scroll to position [0, 641]
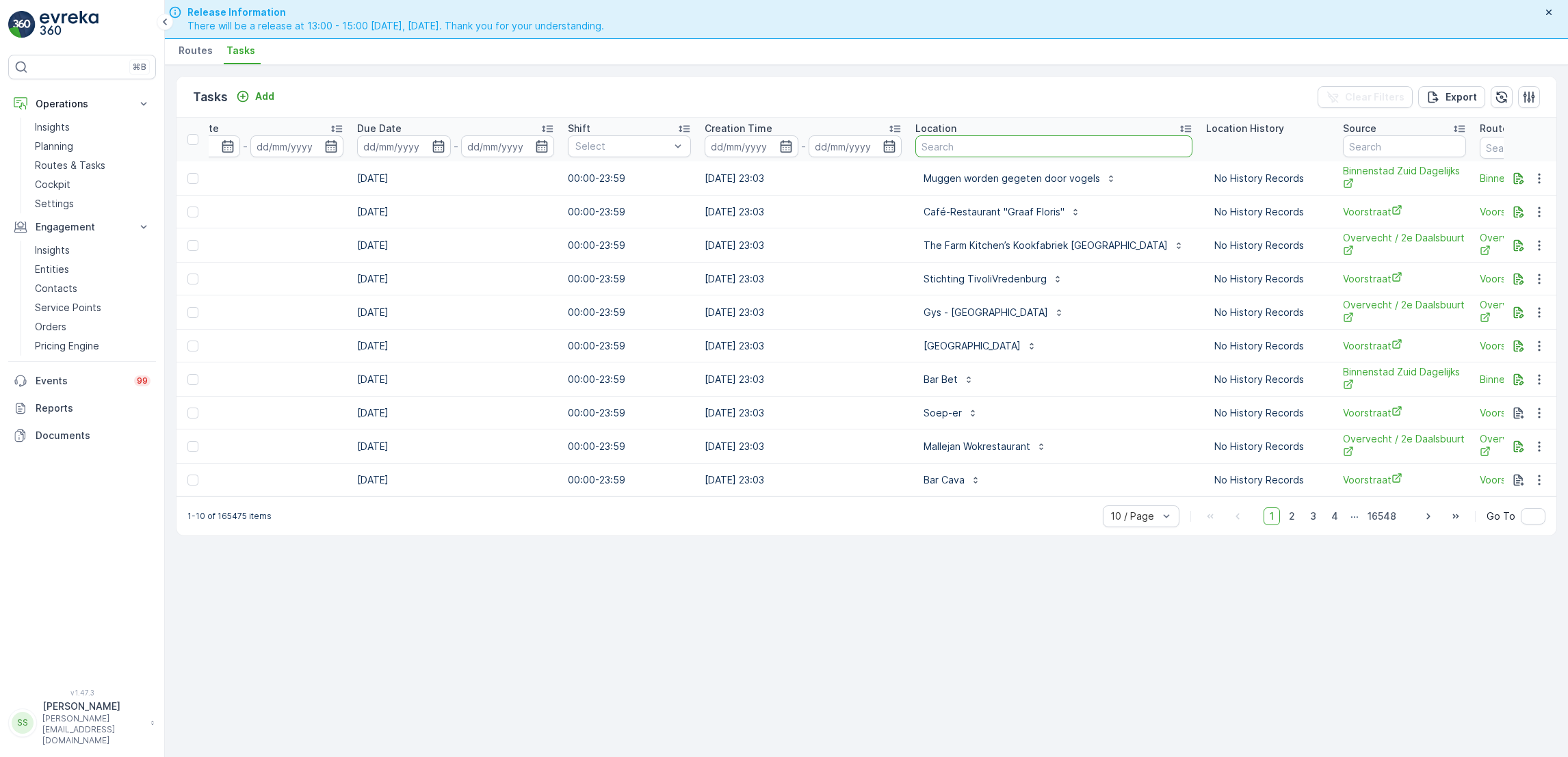
click at [962, 152] on input "text" at bounding box center [1054, 147] width 277 height 22
type input "chick"
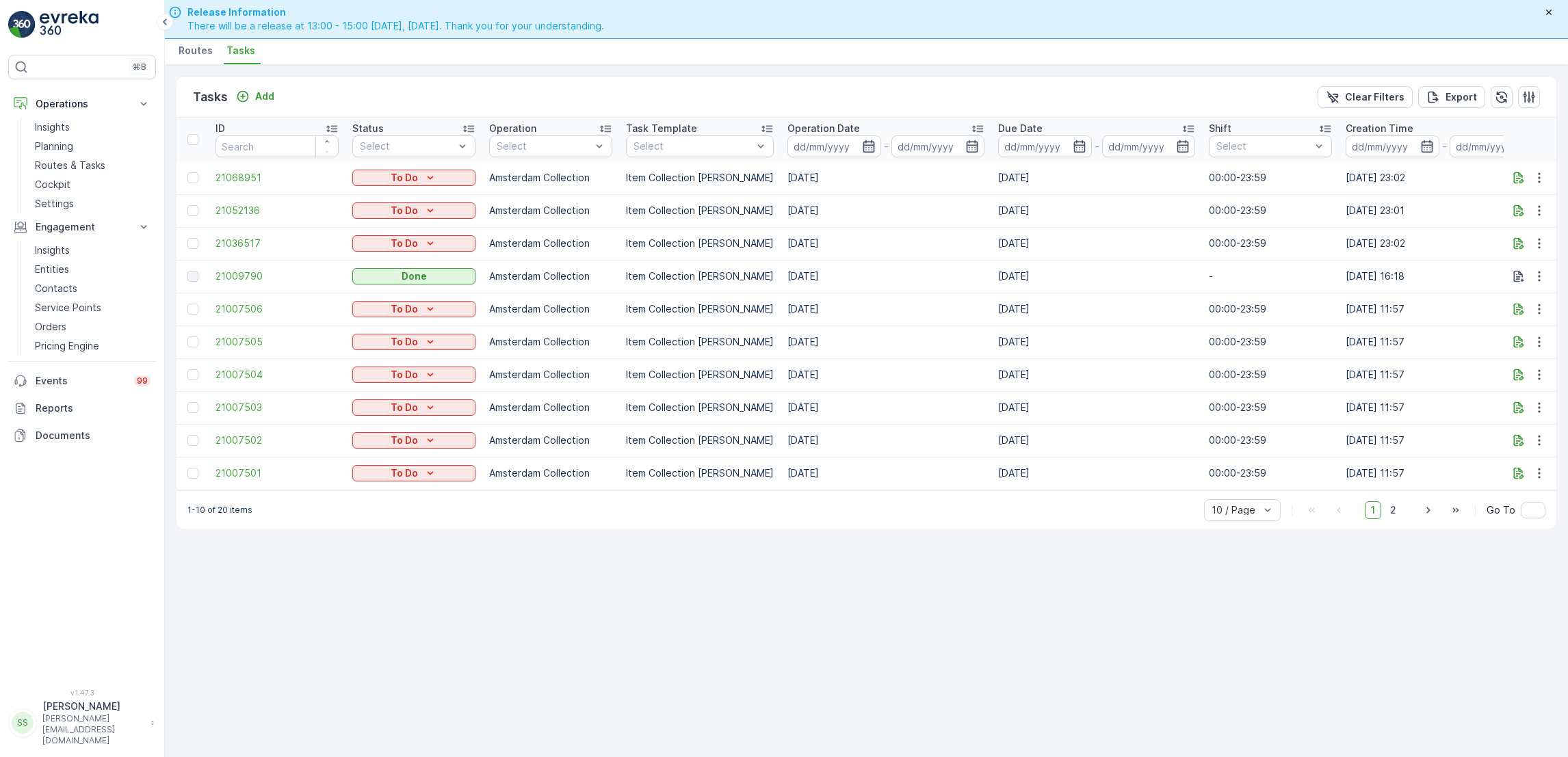
click at [862, 144] on icon "button" at bounding box center [868, 146] width 12 height 12
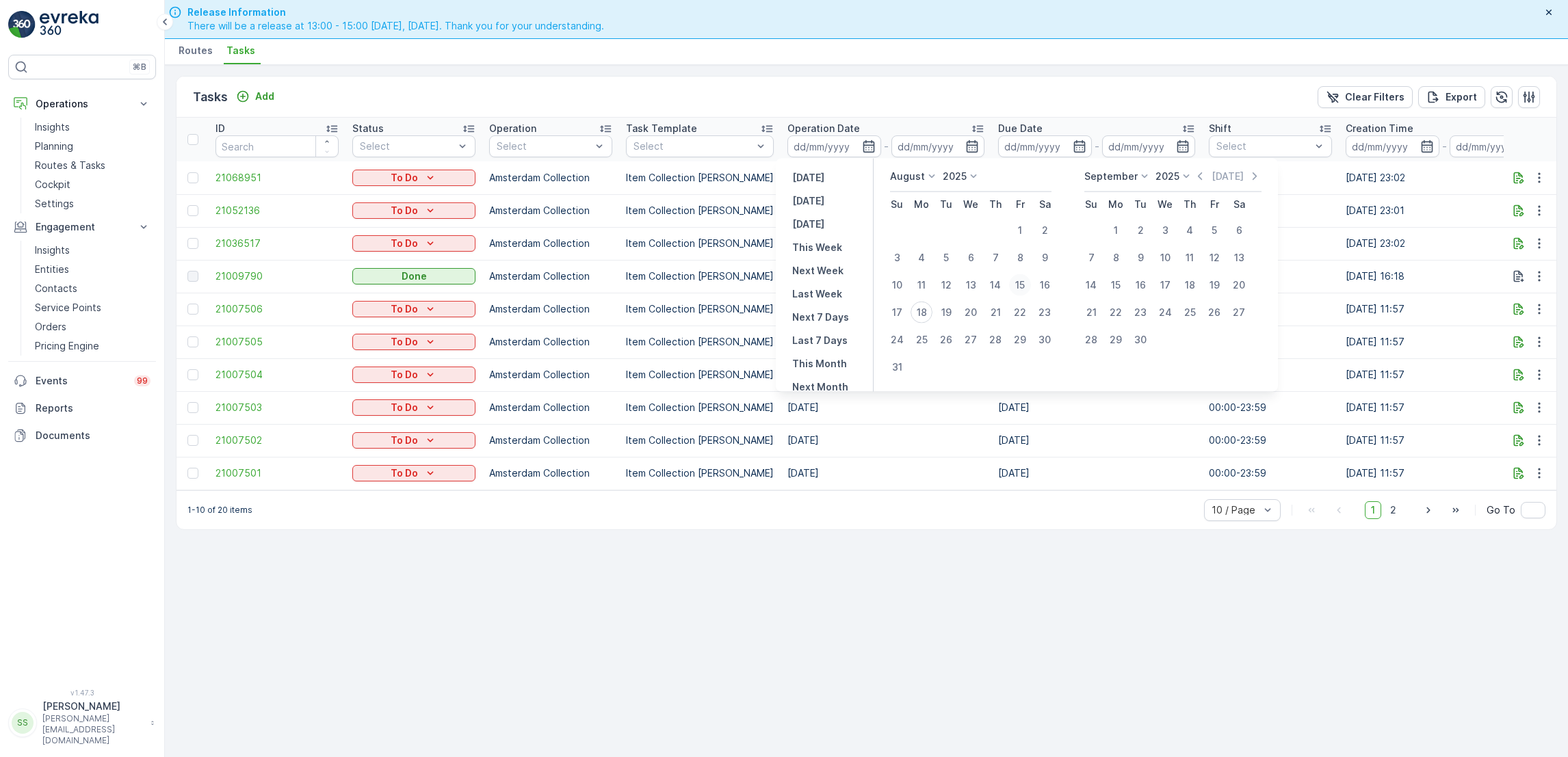
click at [1021, 279] on div "15" at bounding box center [1020, 285] width 22 height 22
type input "15.08.2025"
click at [894, 311] on div "17" at bounding box center [897, 312] width 22 height 22
type input "17.08.2025"
click at [1017, 282] on div "15" at bounding box center [1020, 285] width 22 height 22
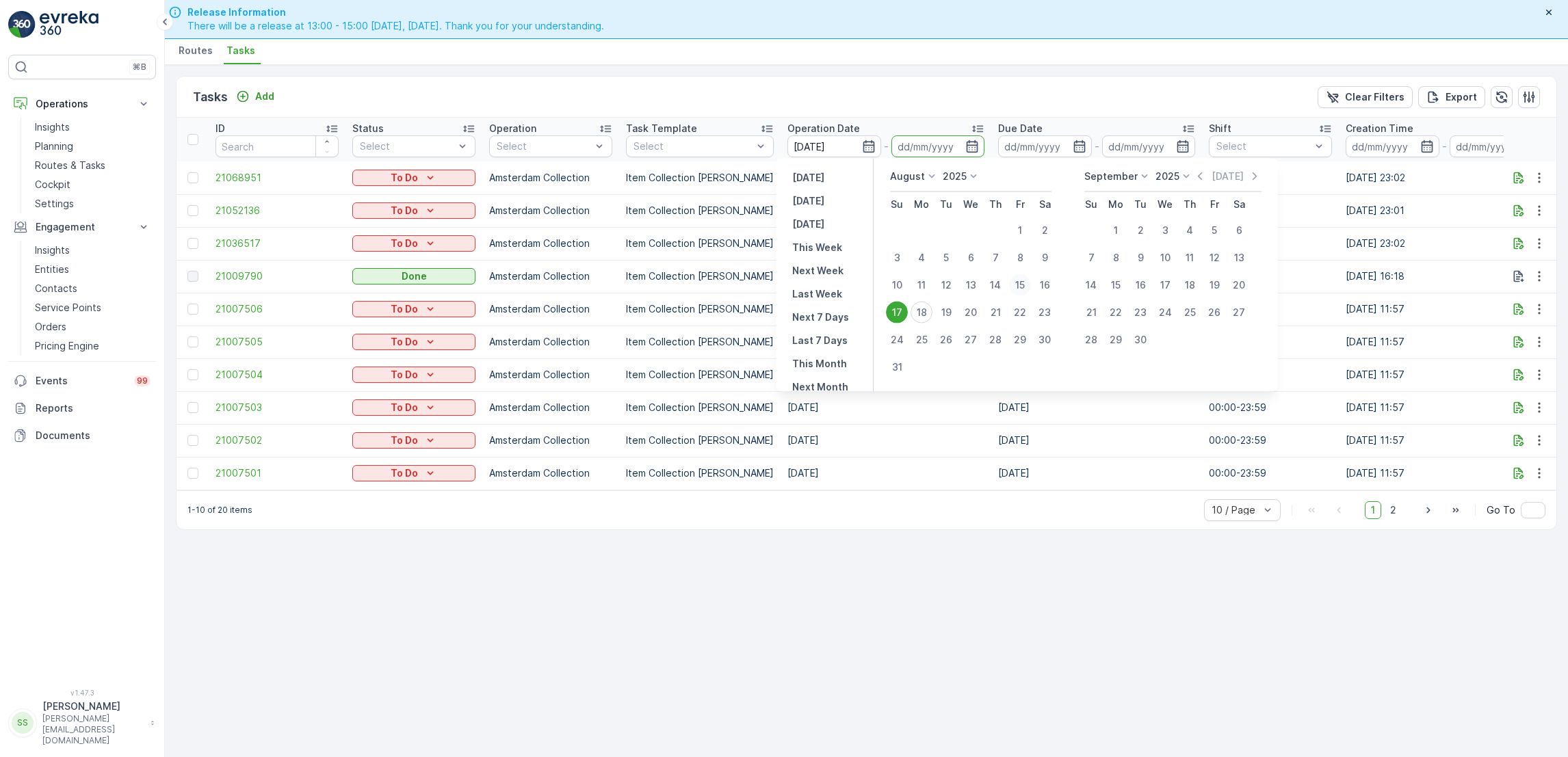
type input "15.08.2025"
click at [1017, 282] on div "15" at bounding box center [1020, 285] width 22 height 22
type input "15.08.2025"
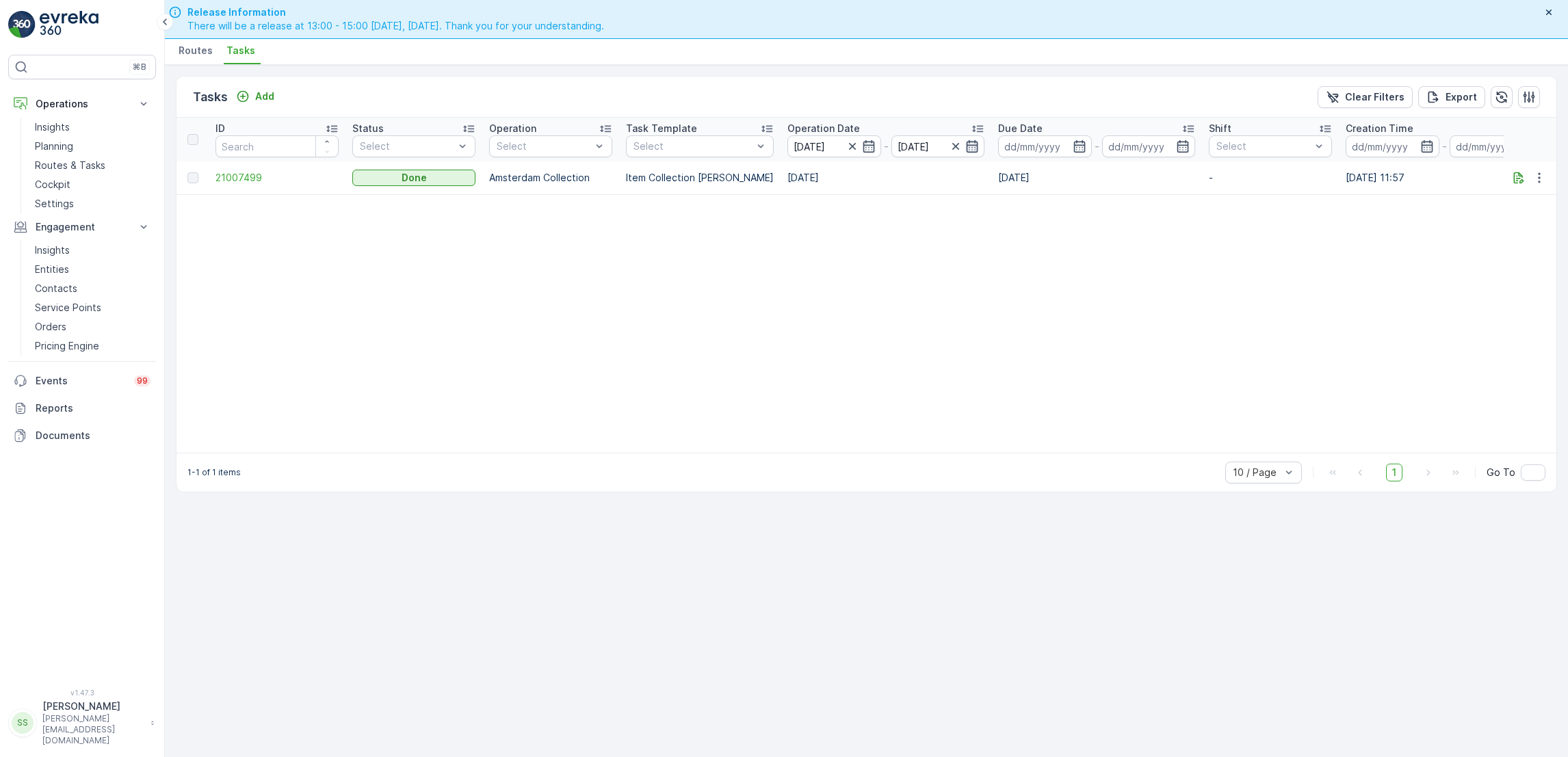
click at [965, 144] on icon "button" at bounding box center [972, 146] width 14 height 14
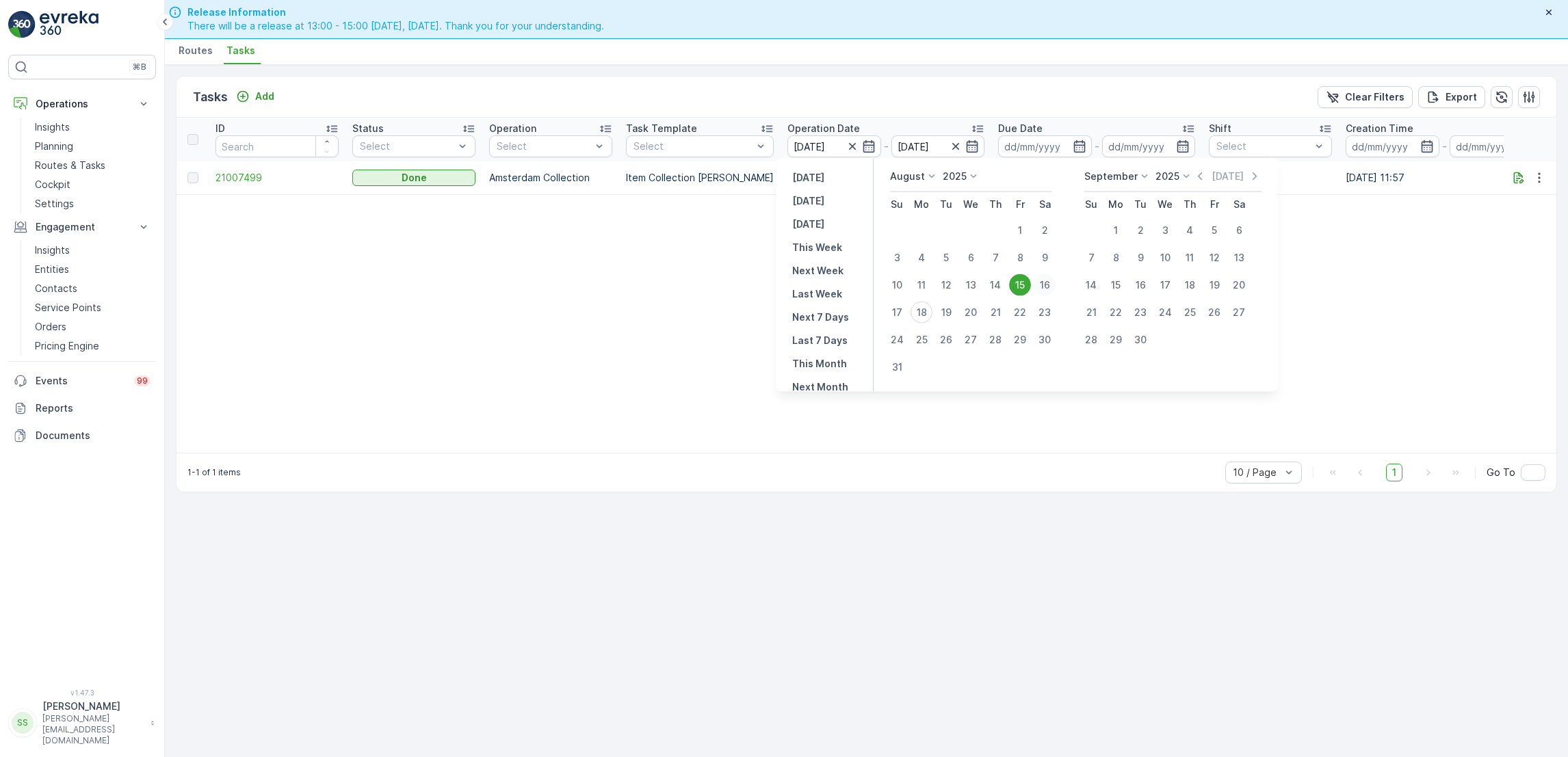
click at [1046, 282] on div "16" at bounding box center [1045, 285] width 22 height 22
type input "16.08.2025"
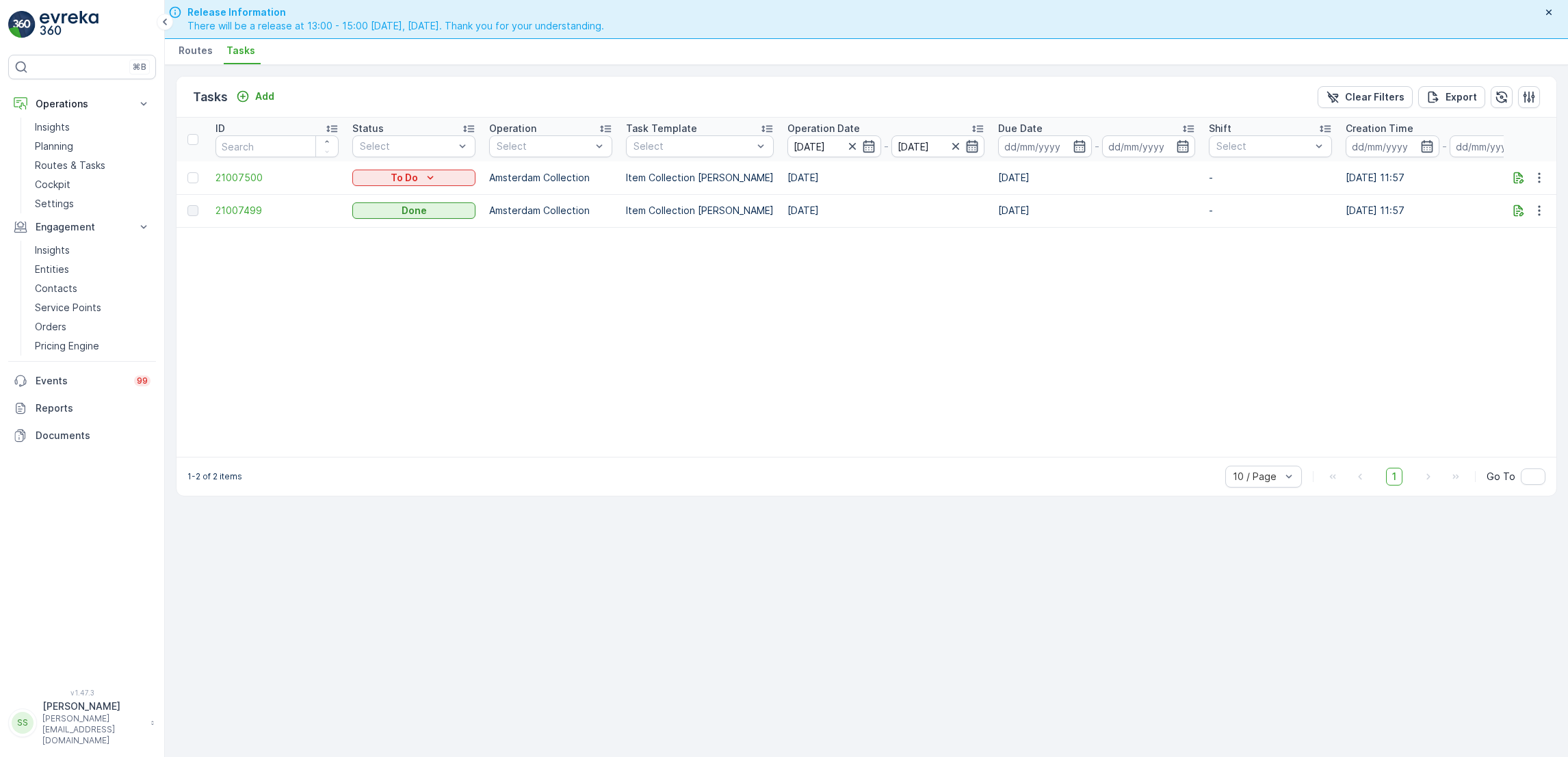
click at [965, 142] on icon "button" at bounding box center [972, 146] width 14 height 14
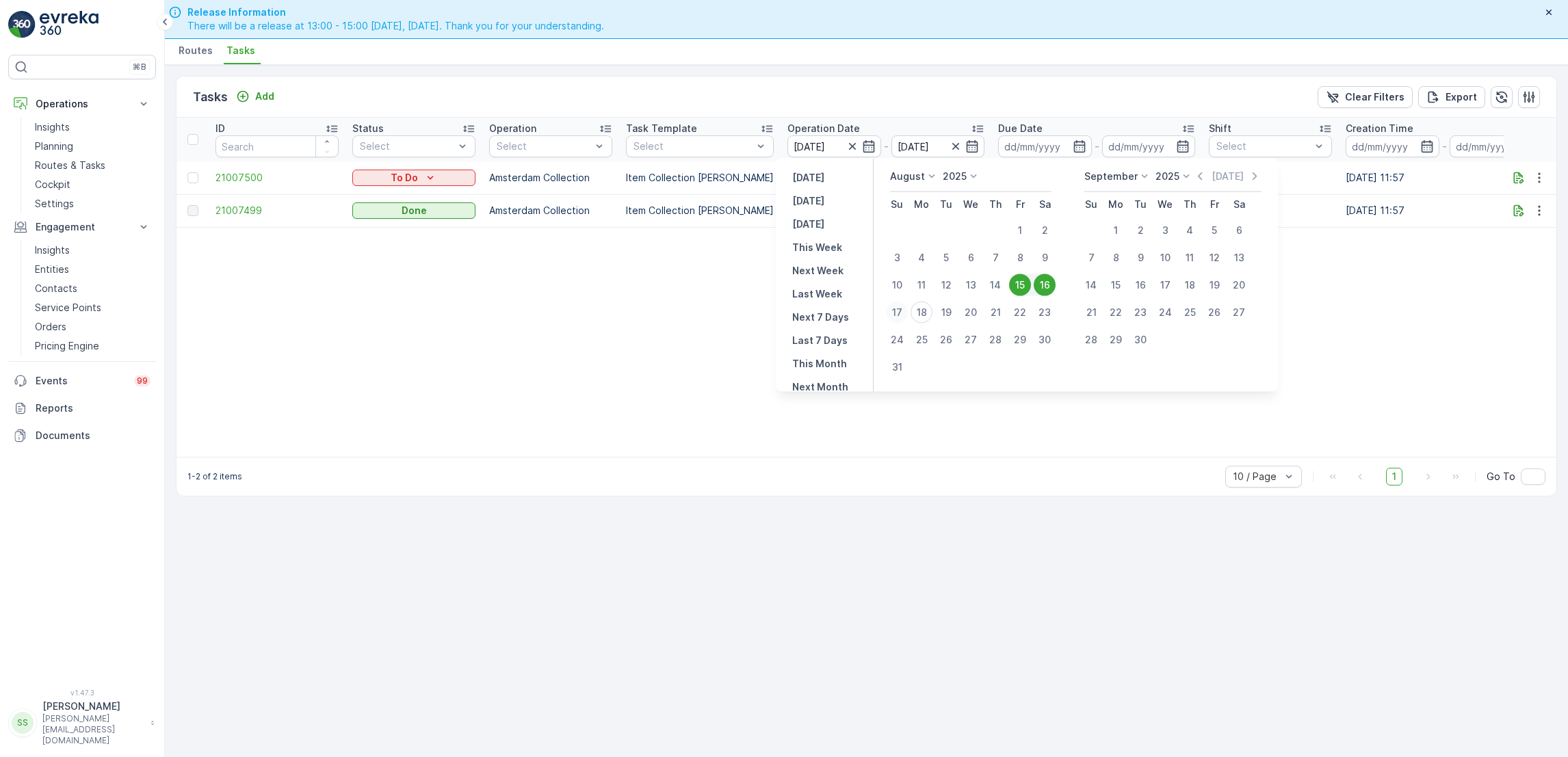
click at [894, 308] on div "17" at bounding box center [897, 312] width 22 height 22
type input "17.08.2025"
